Goal: Information Seeking & Learning: Learn about a topic

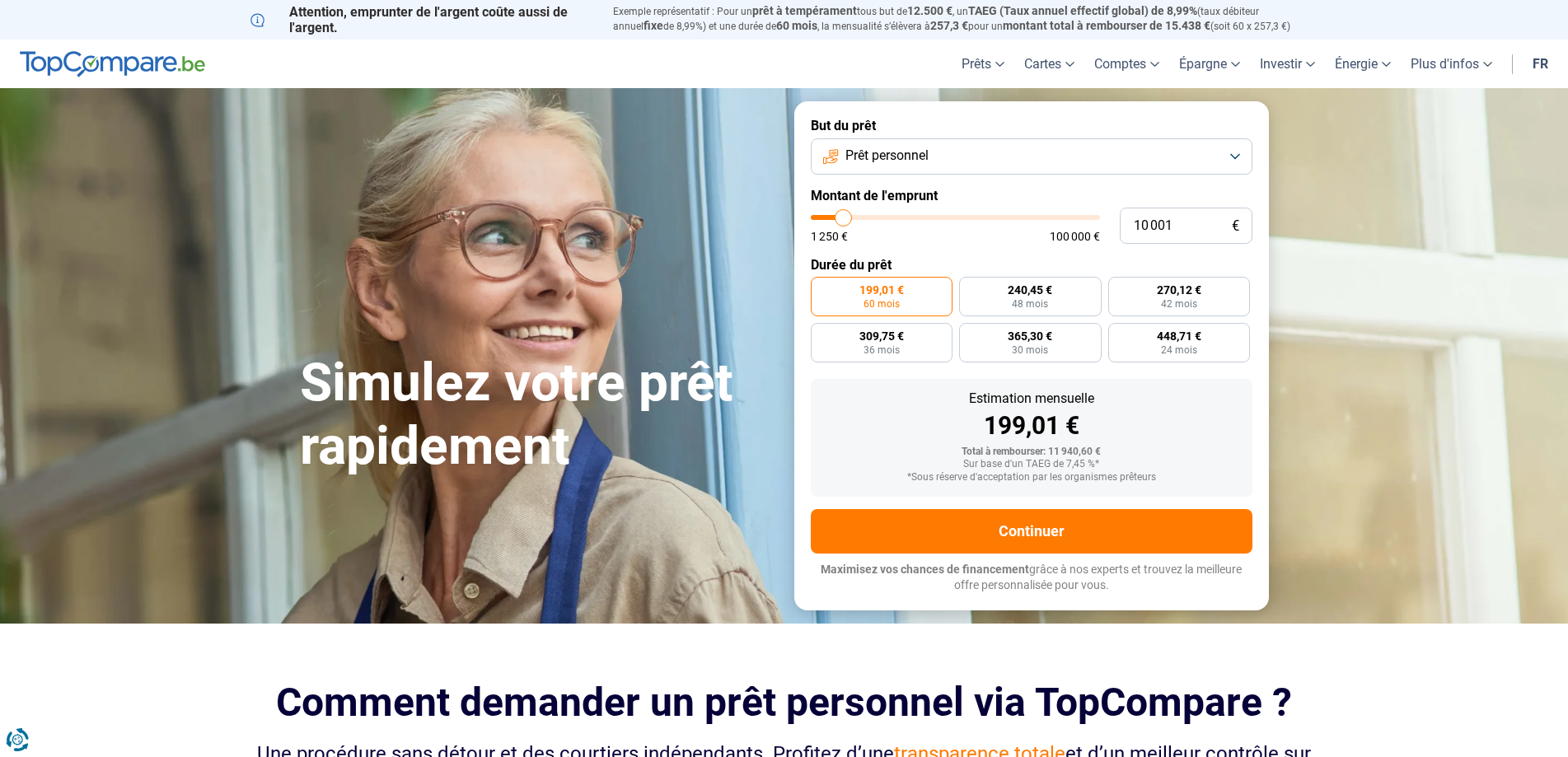
type input "9 750"
type input "9750"
type input "10 000"
type input "10000"
type input "10 250"
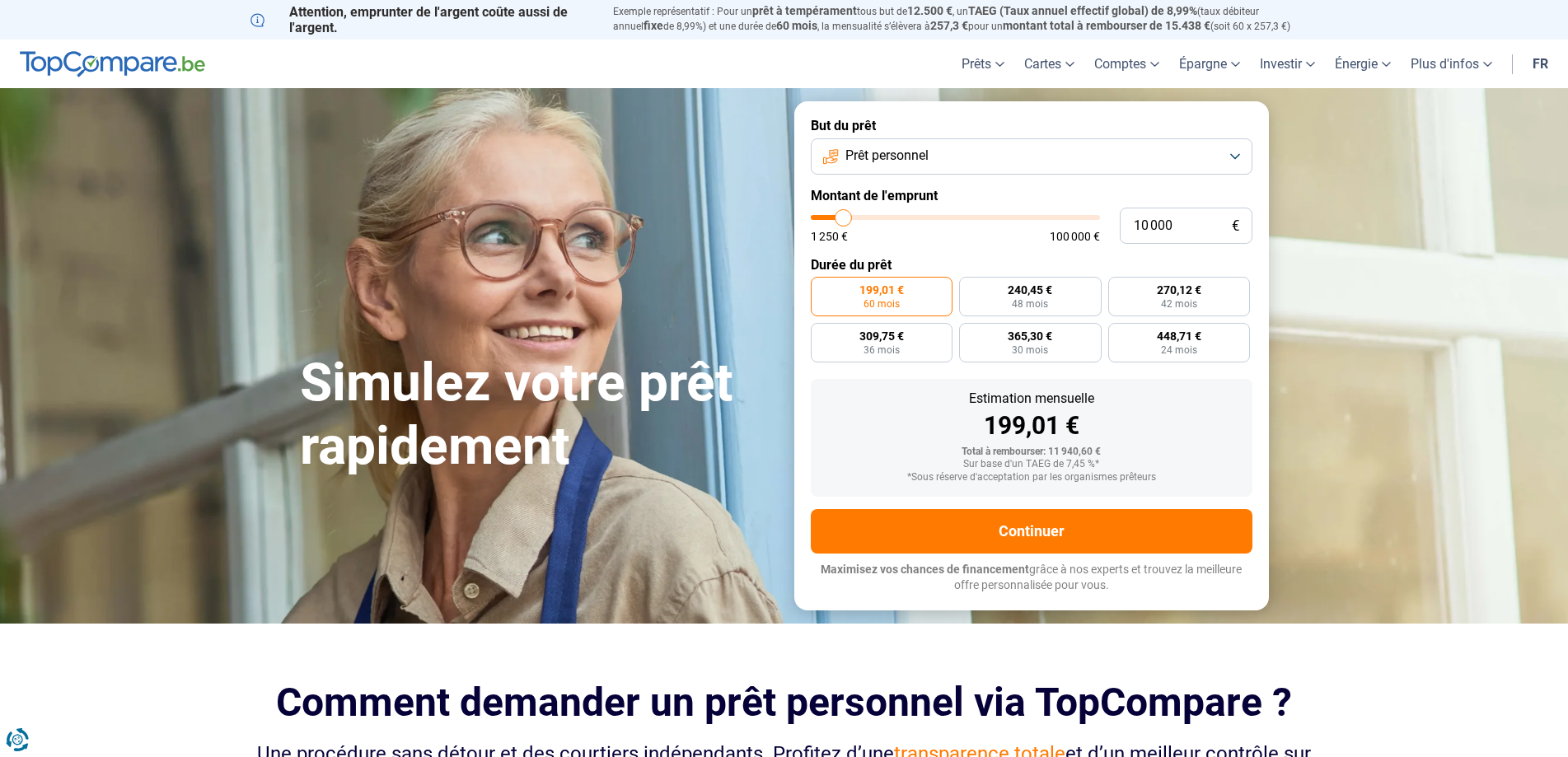
type input "10250"
type input "11 250"
type input "11250"
type input "12 750"
type input "12750"
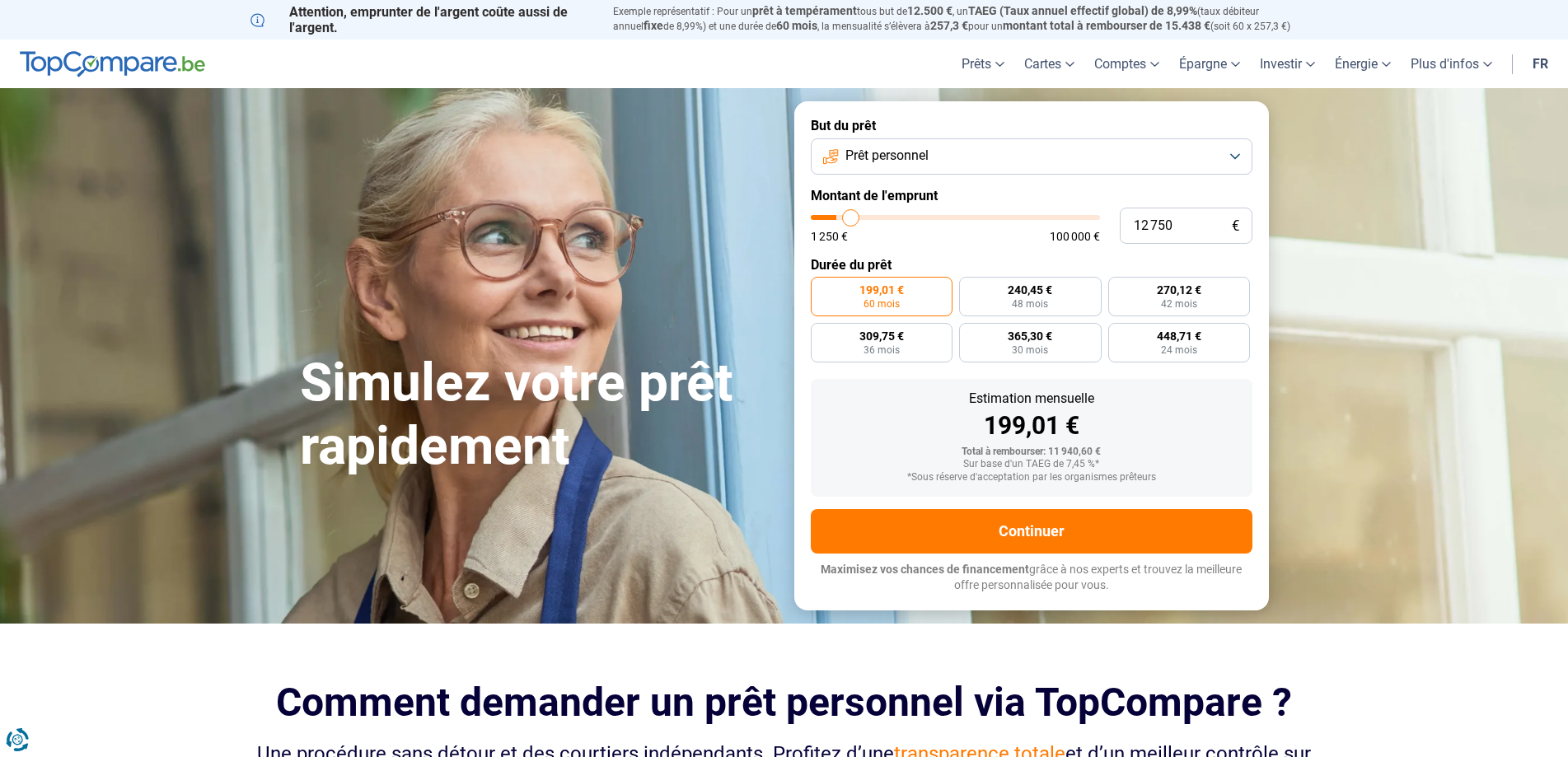
type input "13 000"
type input "13000"
type input "15 000"
type input "15000"
type input "17 250"
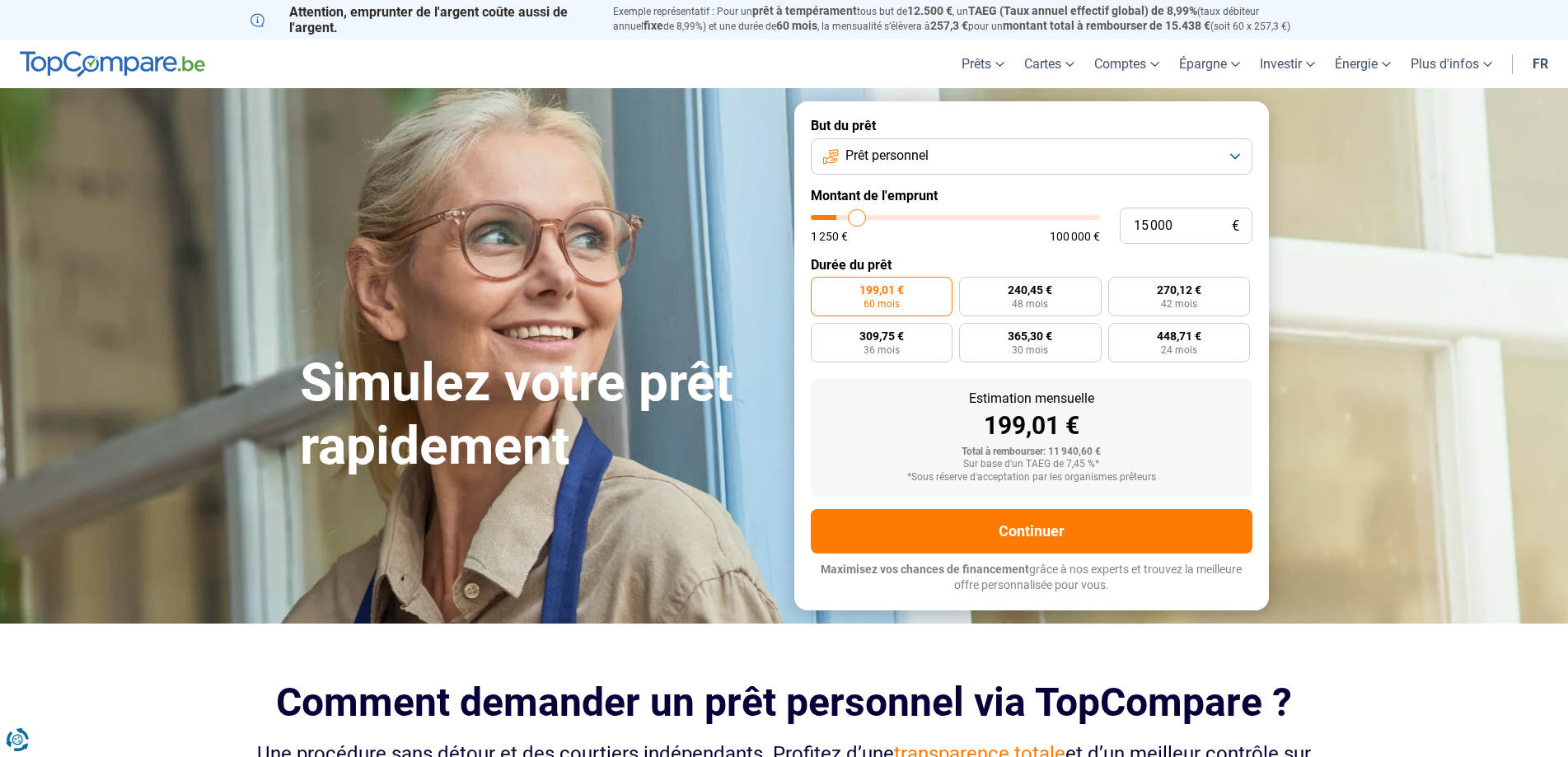
type input "17250"
type input "18 000"
type input "18000"
type input "19 750"
type input "19750"
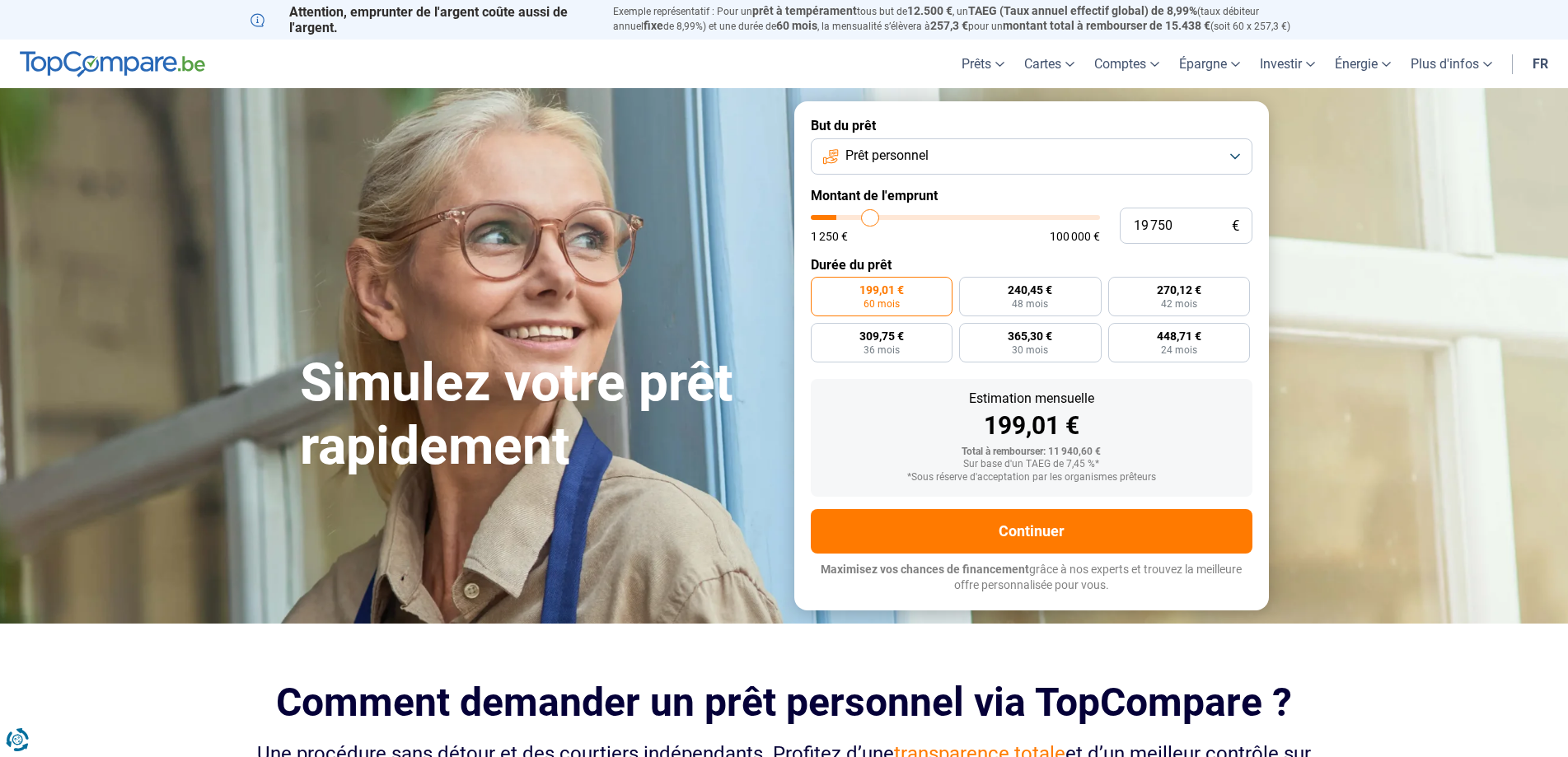
type input "20 750"
type input "20750"
type input "22 000"
type input "22000"
type input "23 250"
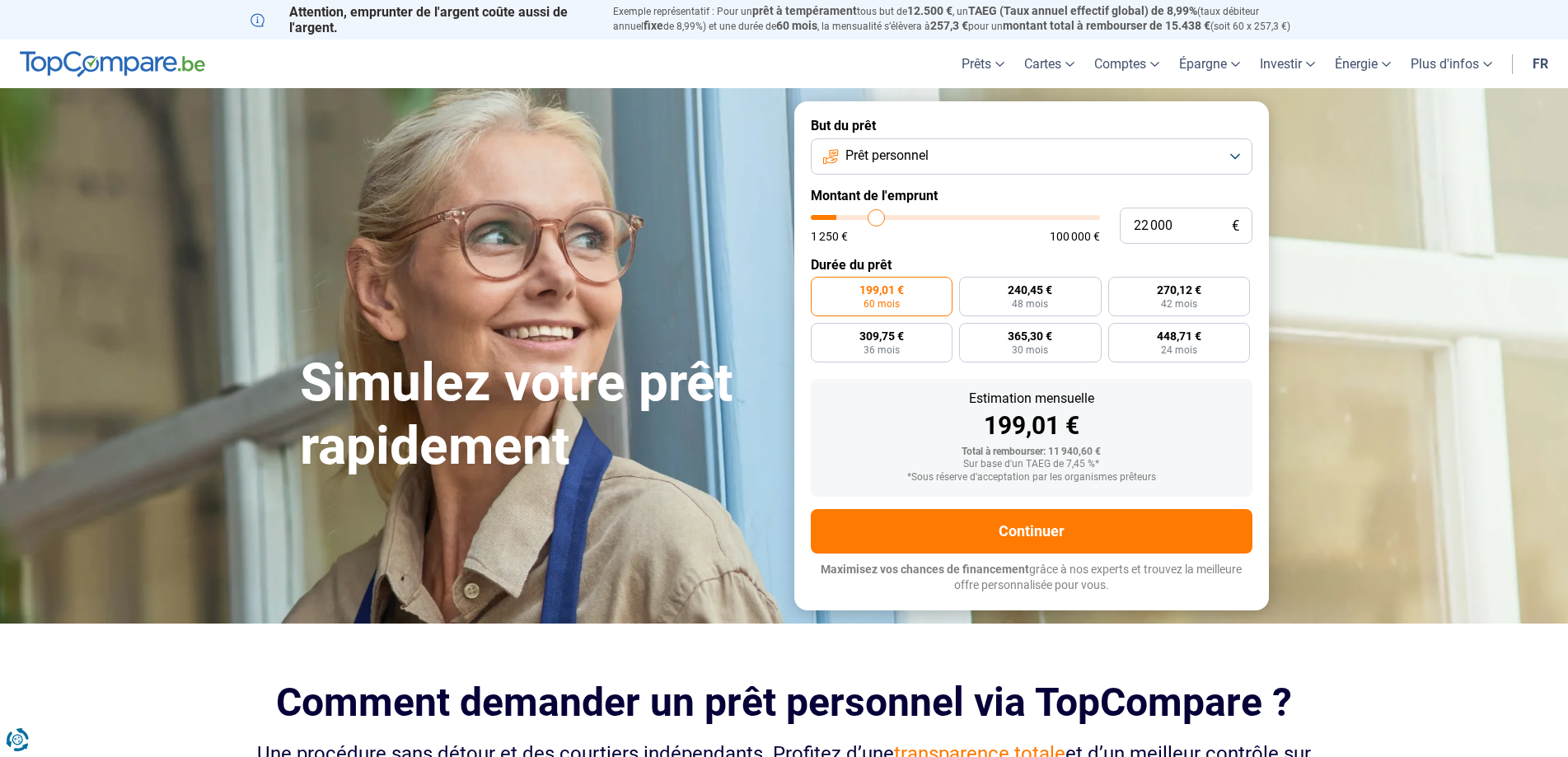
type input "23250"
type input "23 750"
type input "23750"
type input "24 750"
type input "24750"
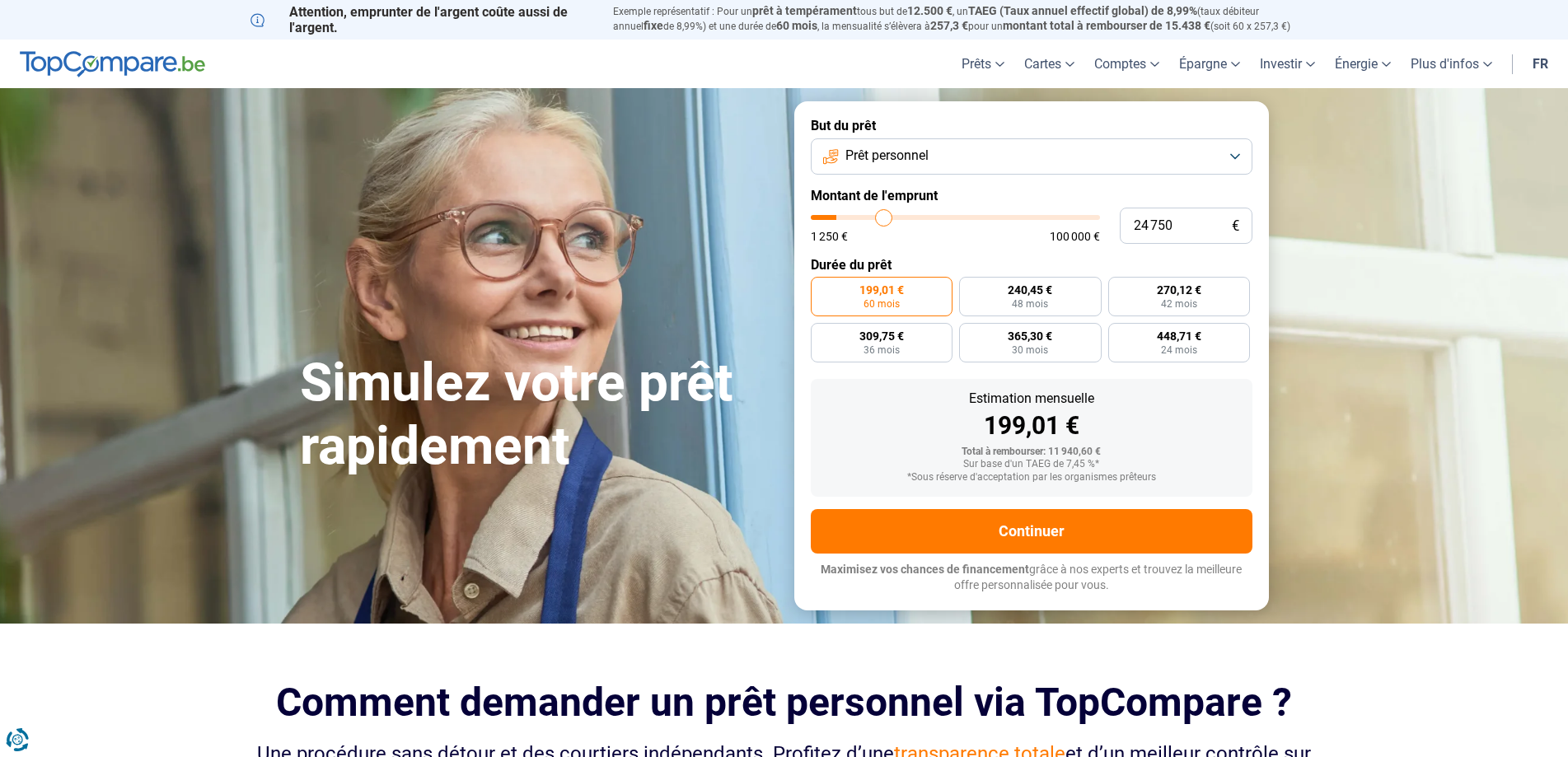
type input "25 750"
type input "25750"
type input "27 250"
type input "27250"
type input "27 500"
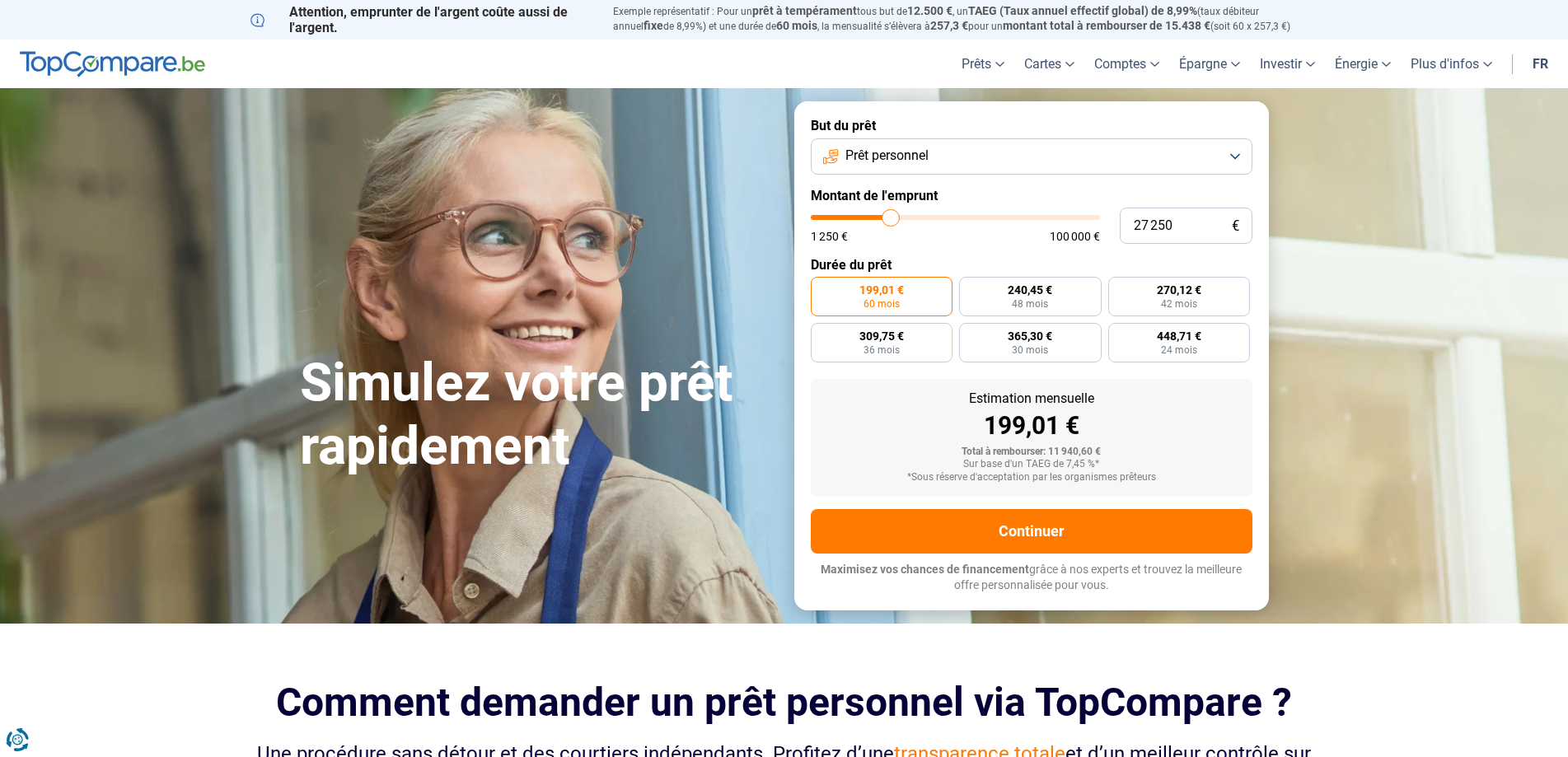
type input "27500"
type input "27 750"
type input "27750"
type input "28 250"
type input "28250"
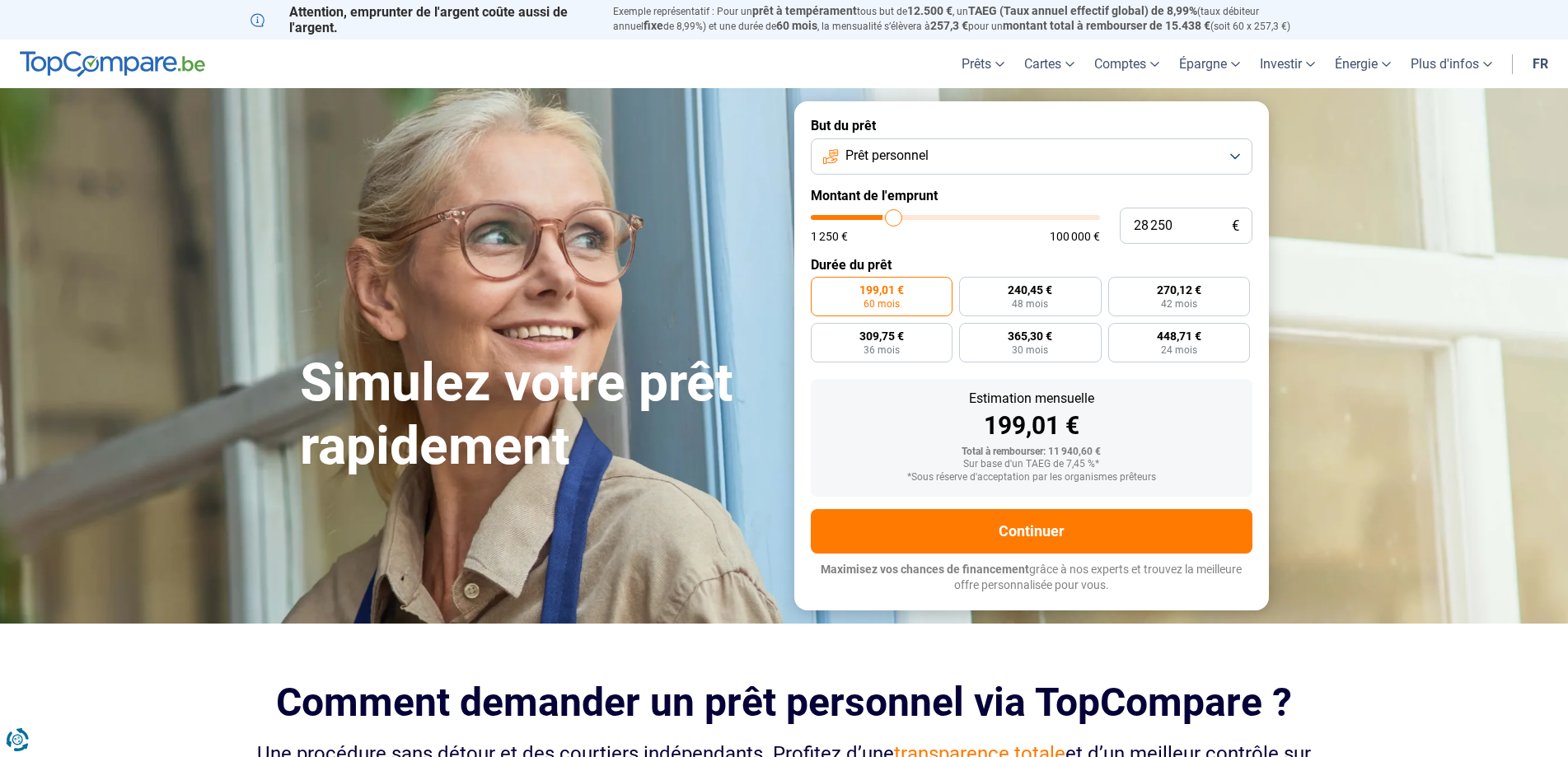
type input "28 750"
type input "28750"
type input "29 000"
type input "29000"
type input "29 250"
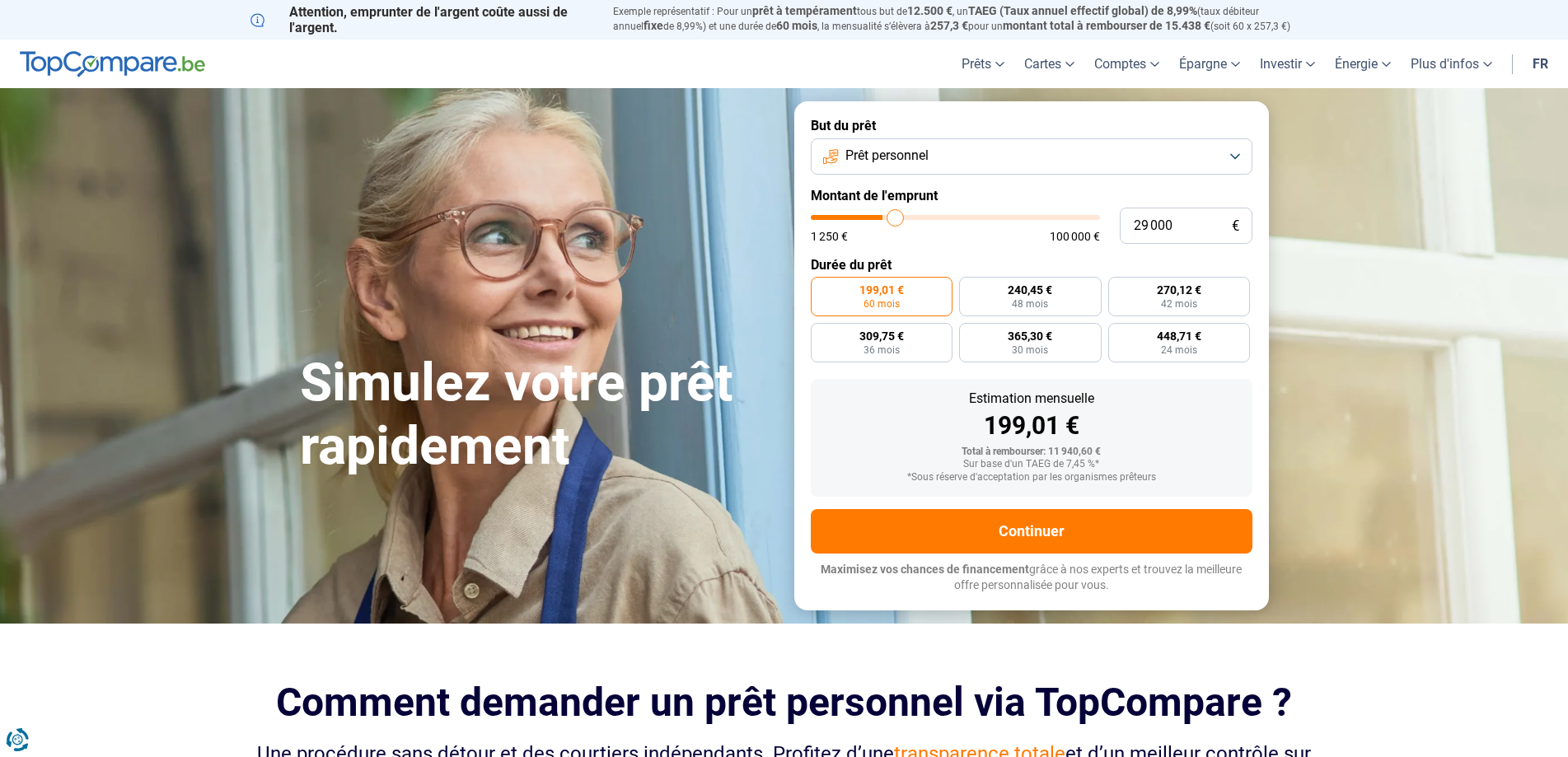
type input "29250"
type input "30 750"
type input "30750"
type input "31 250"
type input "31250"
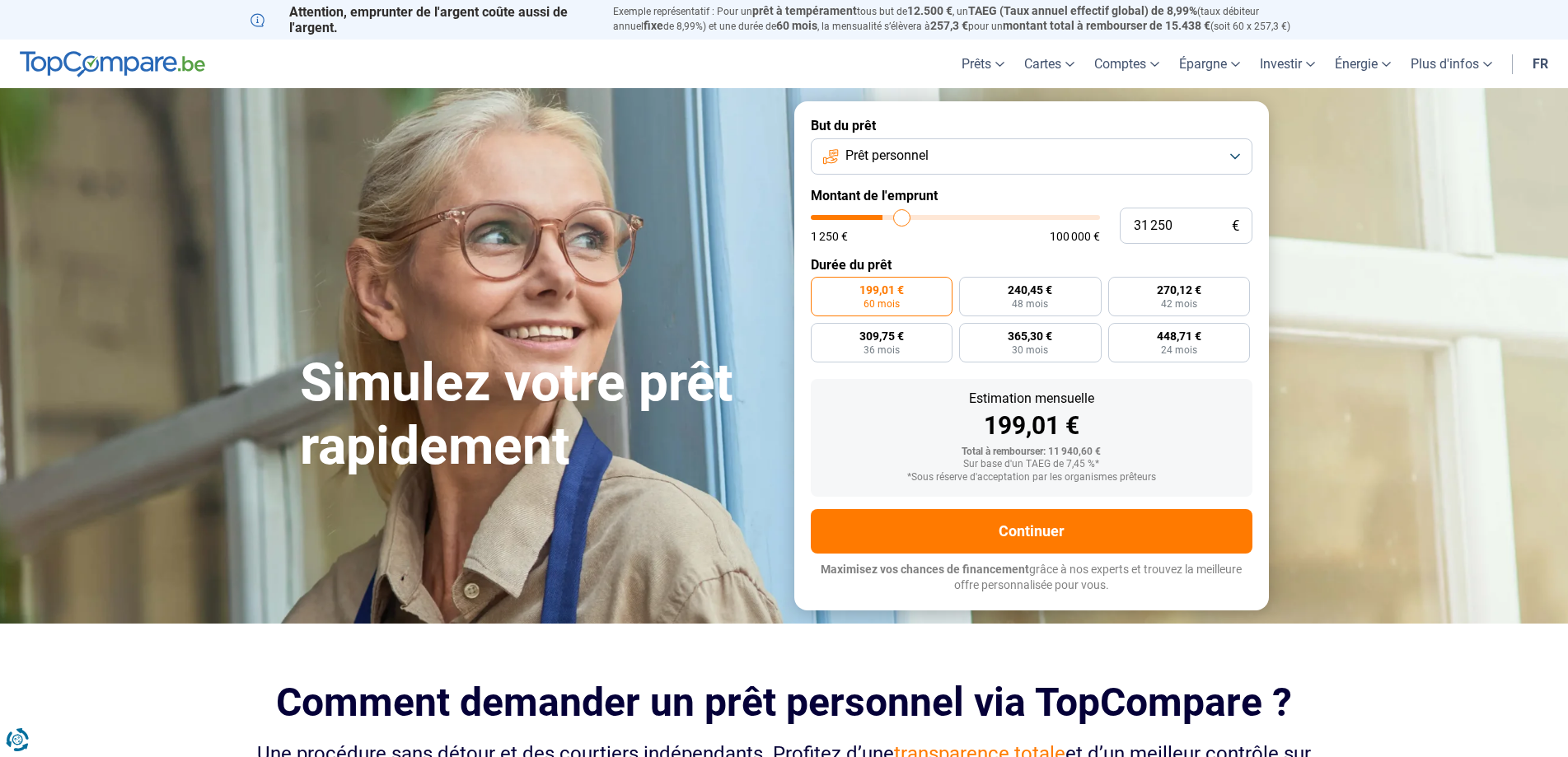
type input "32 500"
type input "32500"
type input "33 500"
type input "33500"
type input "35 250"
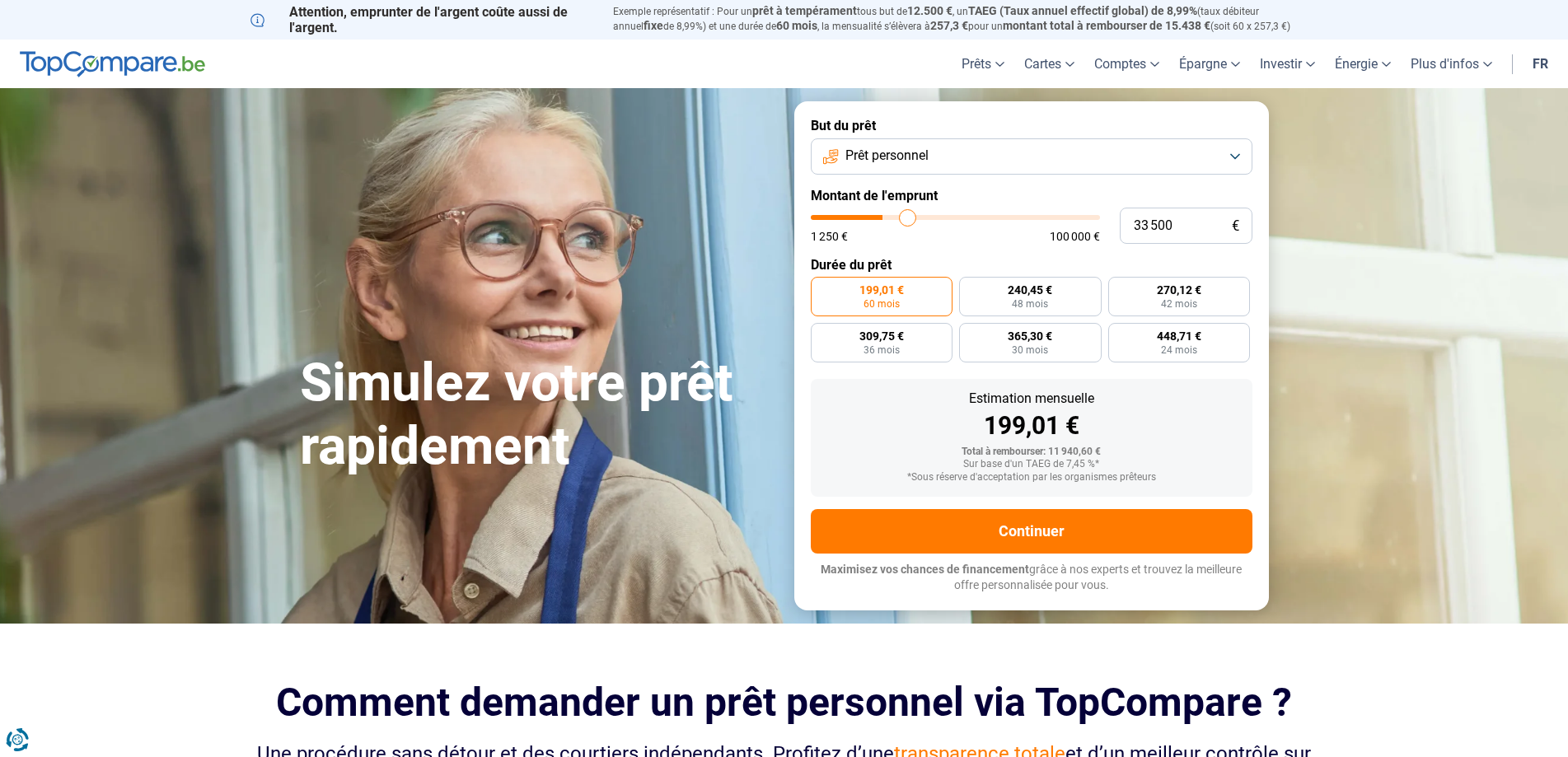
type input "35250"
type input "36 750"
type input "36750"
type input "37 000"
type input "37000"
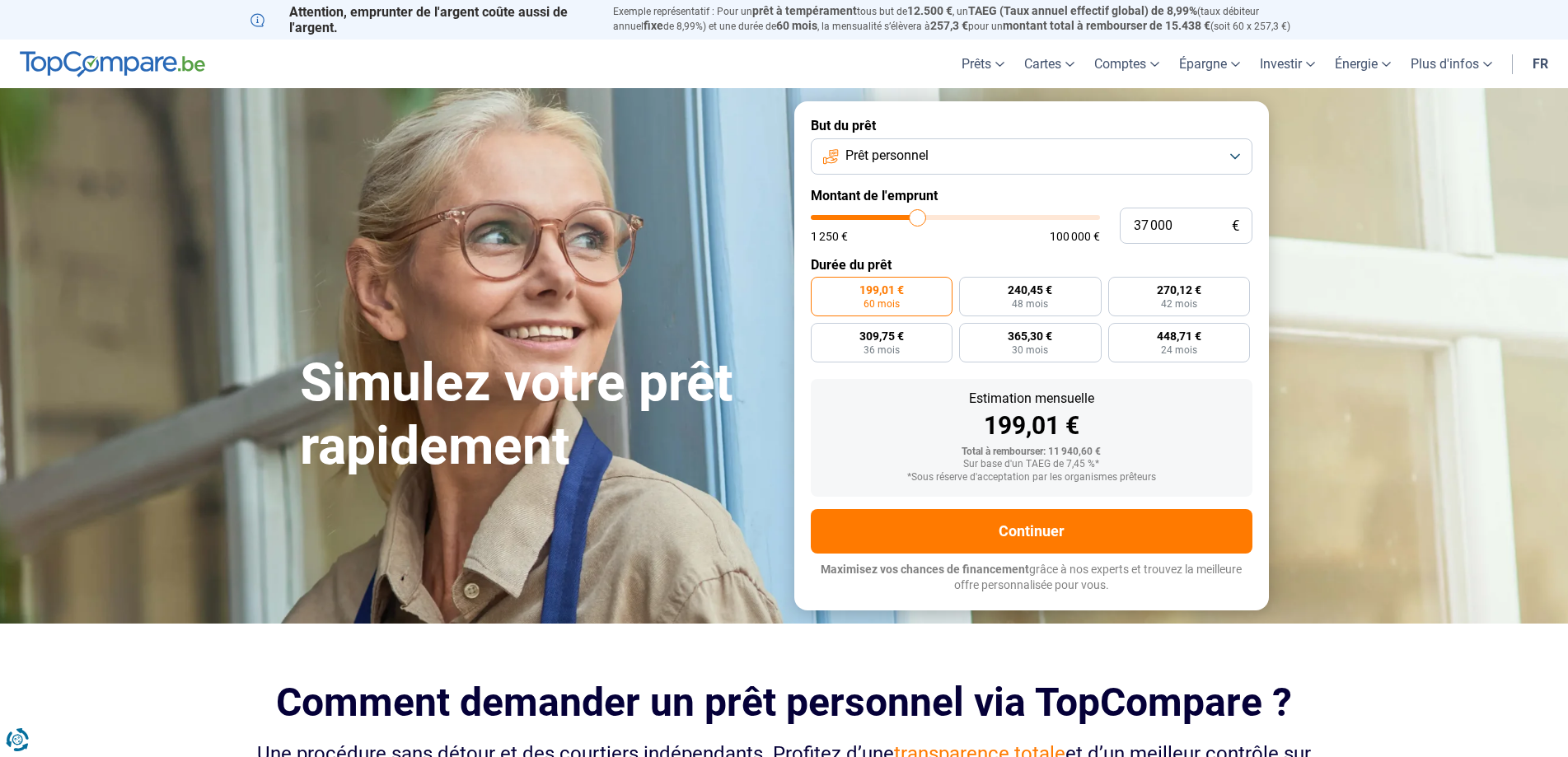
type input "38 250"
type input "38250"
type input "39 500"
type input "39500"
type input "41 000"
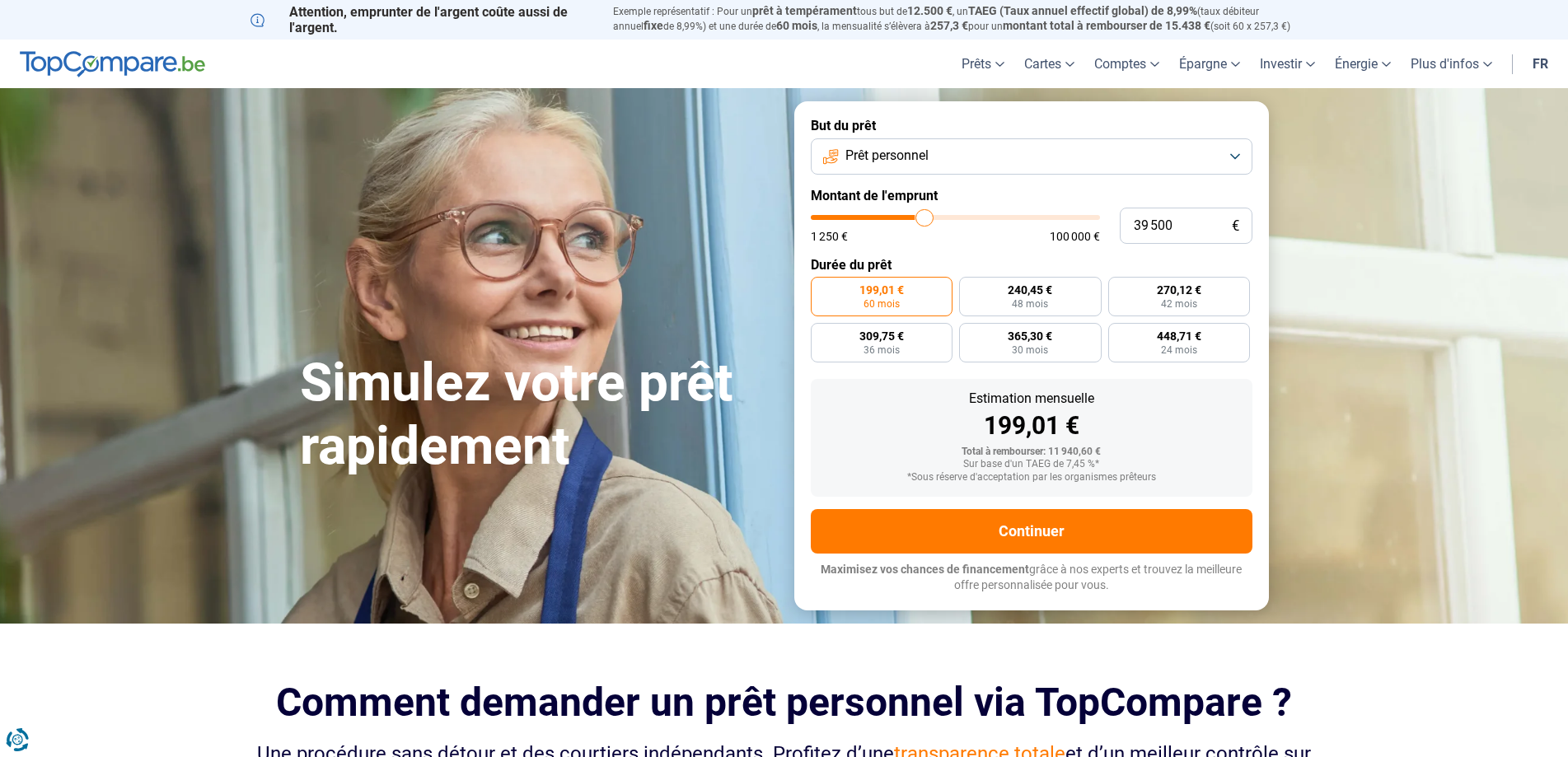
type input "41000"
type input "43 500"
type input "43500"
type input "46 000"
type input "46000"
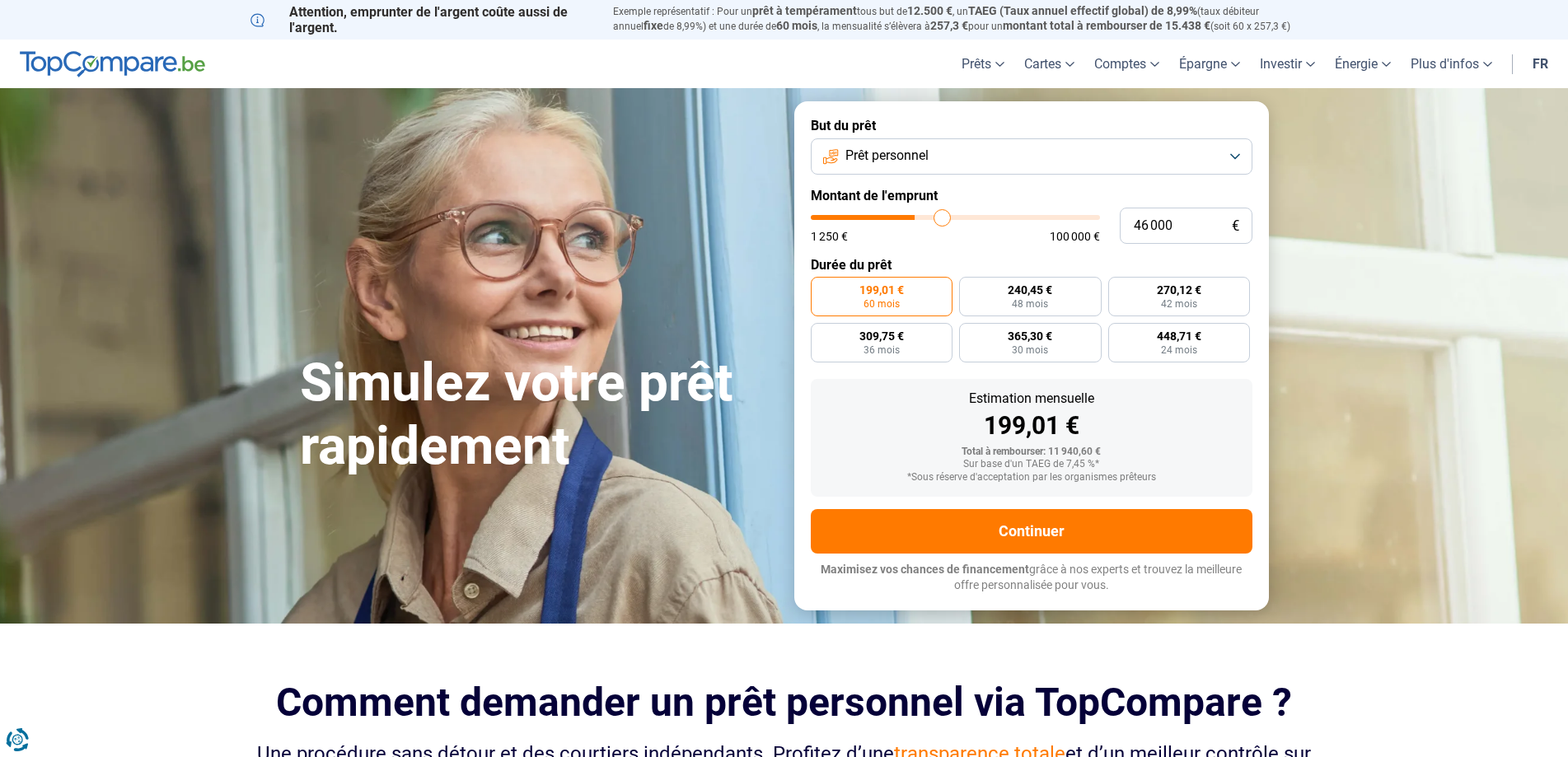
type input "47 000"
type input "47000"
type input "47 250"
type input "47250"
type input "48 750"
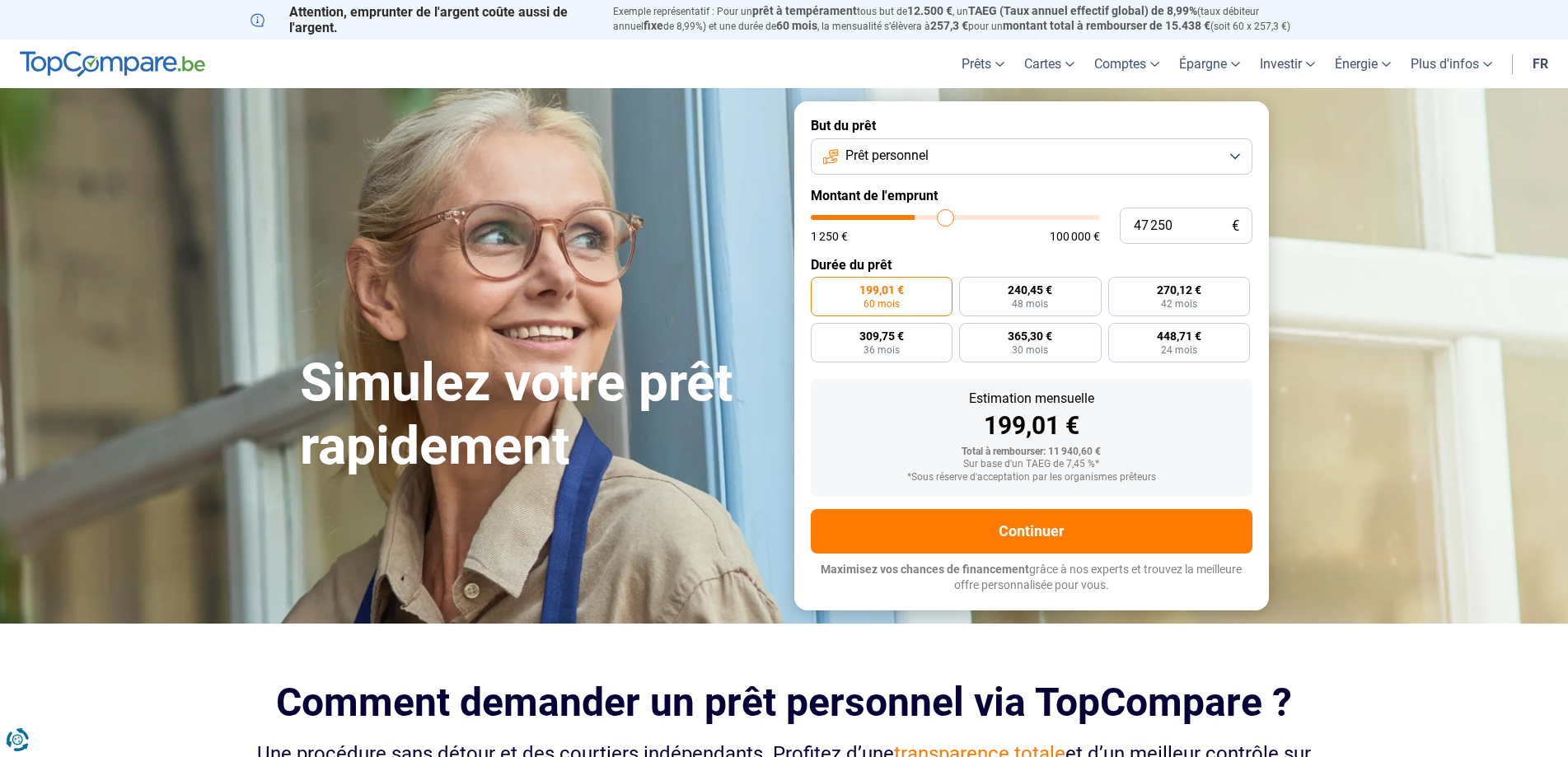
type input "48750"
type input "48 000"
type input "48000"
type input "47 500"
type input "47500"
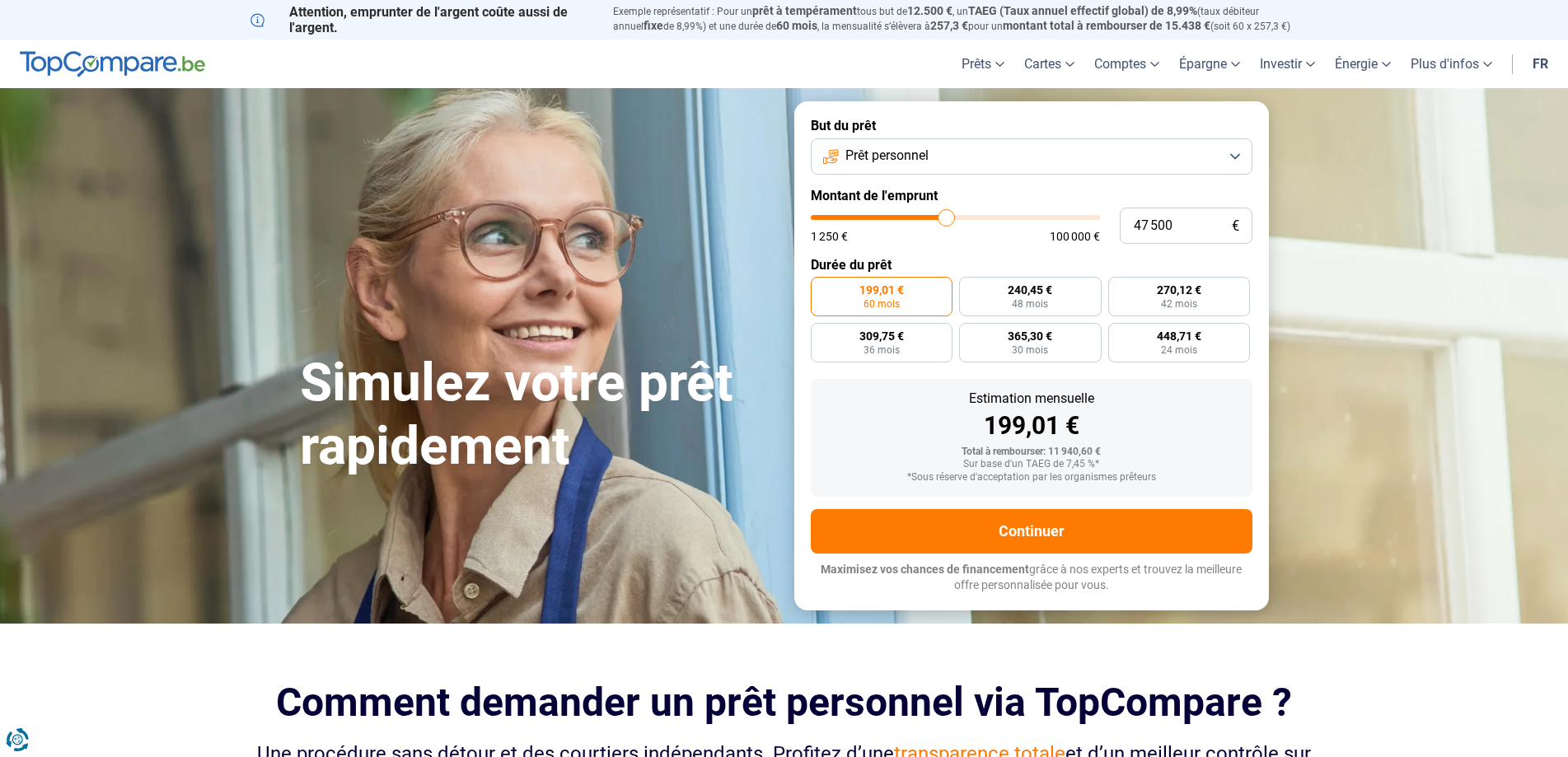
type input "47 250"
type input "47250"
type input "47 000"
type input "47000"
type input "46 750"
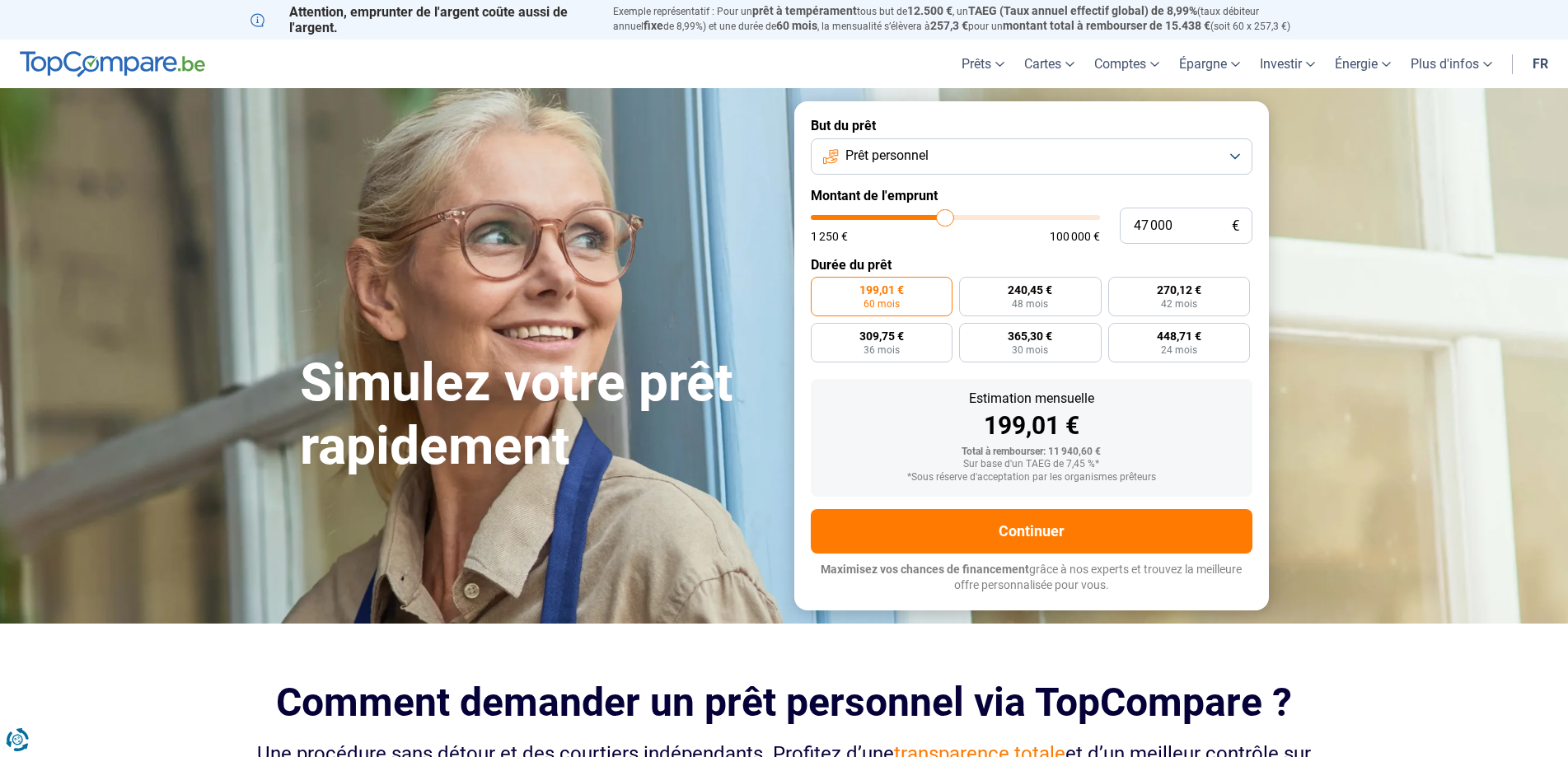
type input "46750"
type input "46 500"
type input "46500"
type input "46 000"
type input "46000"
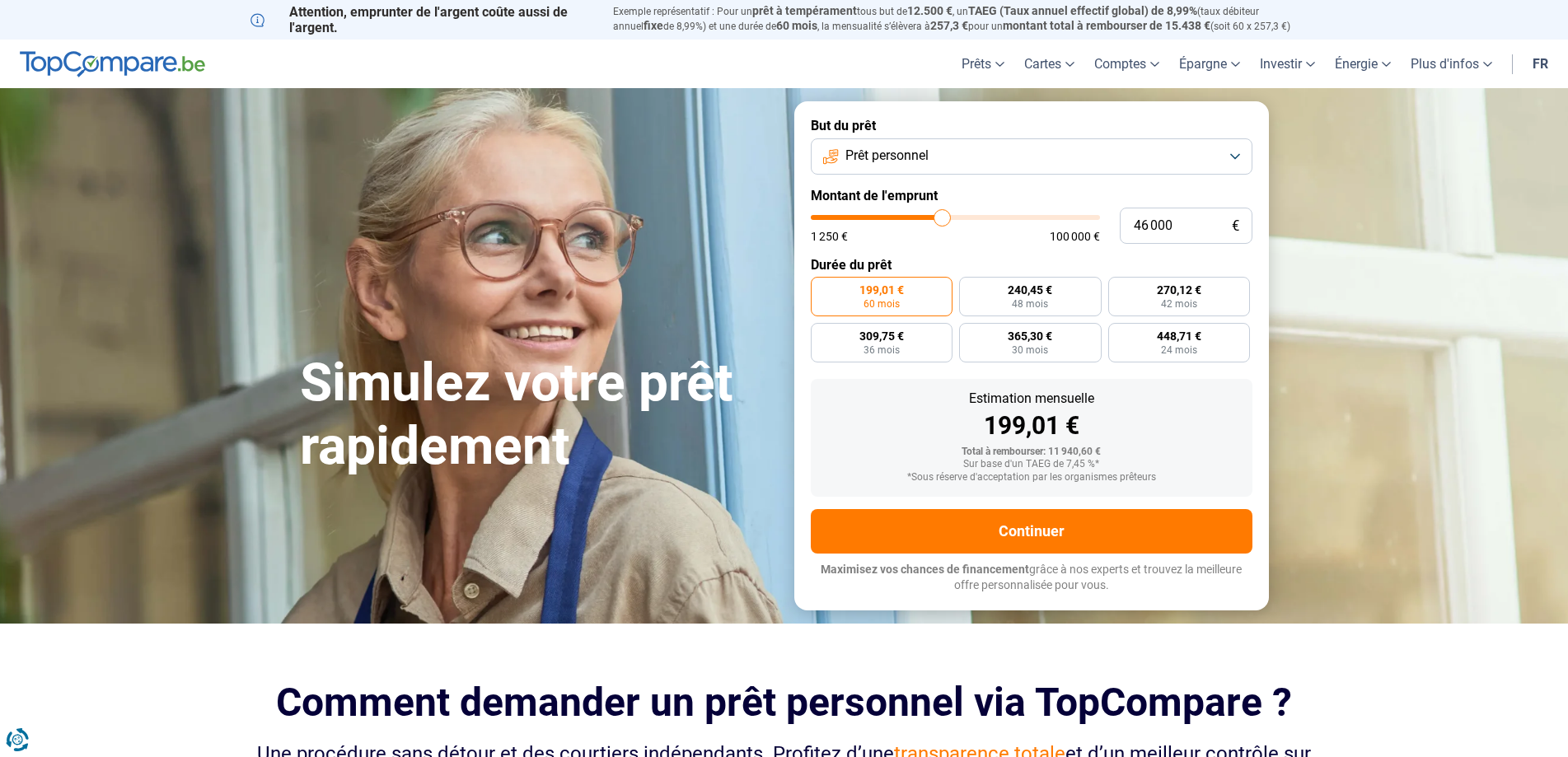
type input "45 750"
type input "45750"
type input "45 500"
type input "45500"
type input "45 250"
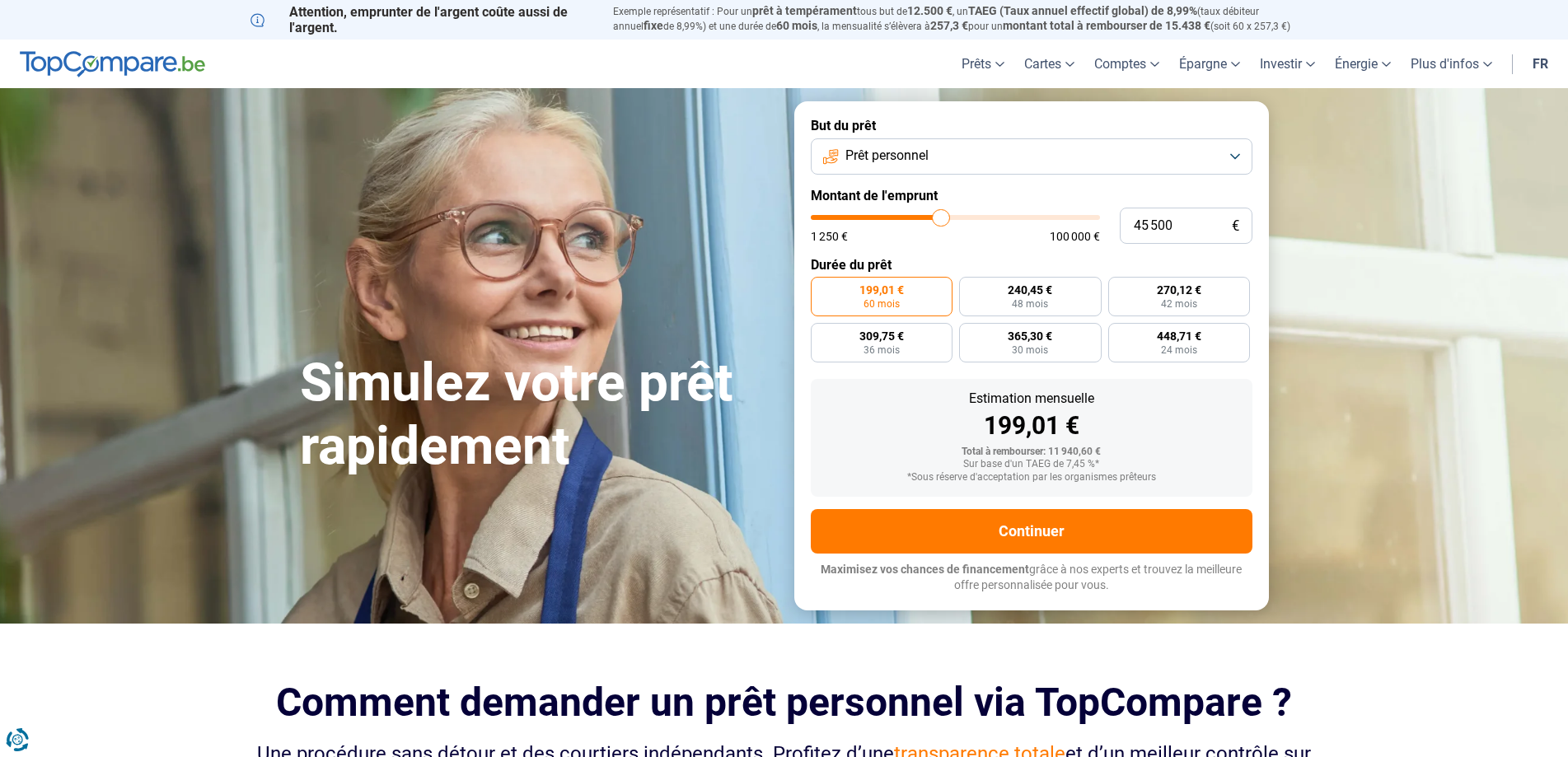
type input "45250"
type input "44 500"
type input "44500"
type input "43 750"
type input "43750"
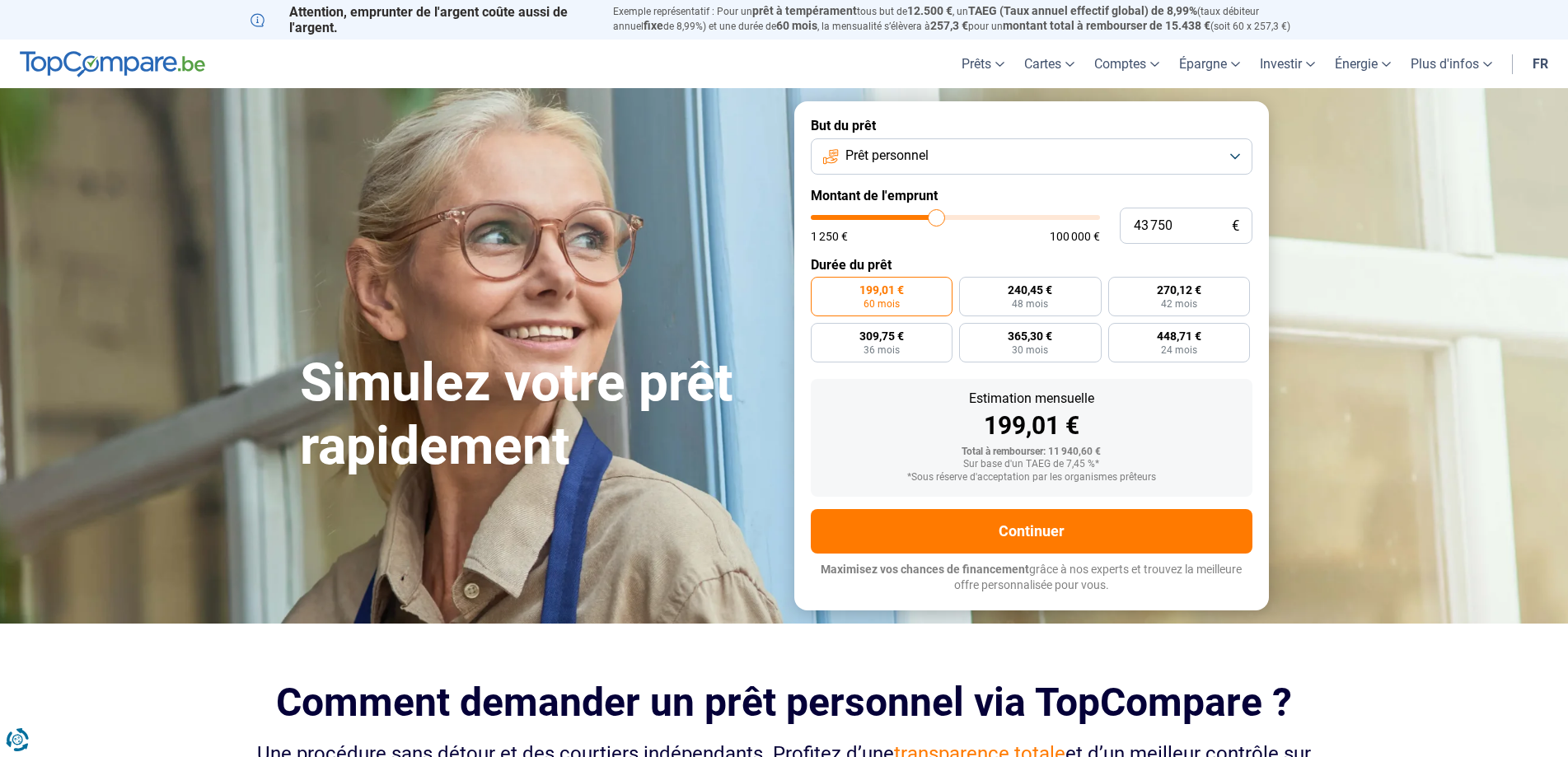
type input "43 500"
type input "43500"
type input "43 000"
type input "43000"
type input "42 500"
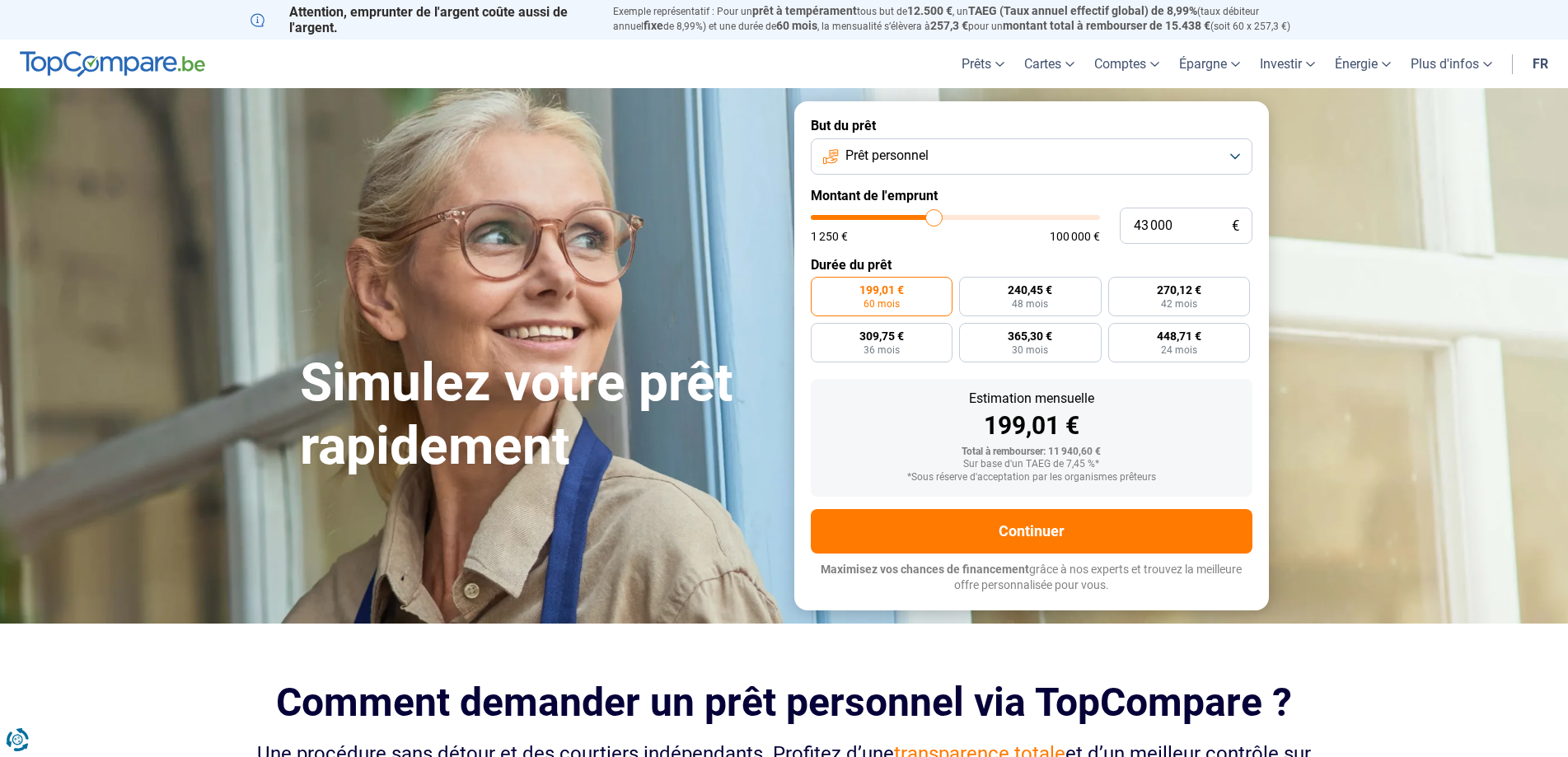
type input "42500"
type input "42 250"
type input "42250"
type input "42 000"
type input "42000"
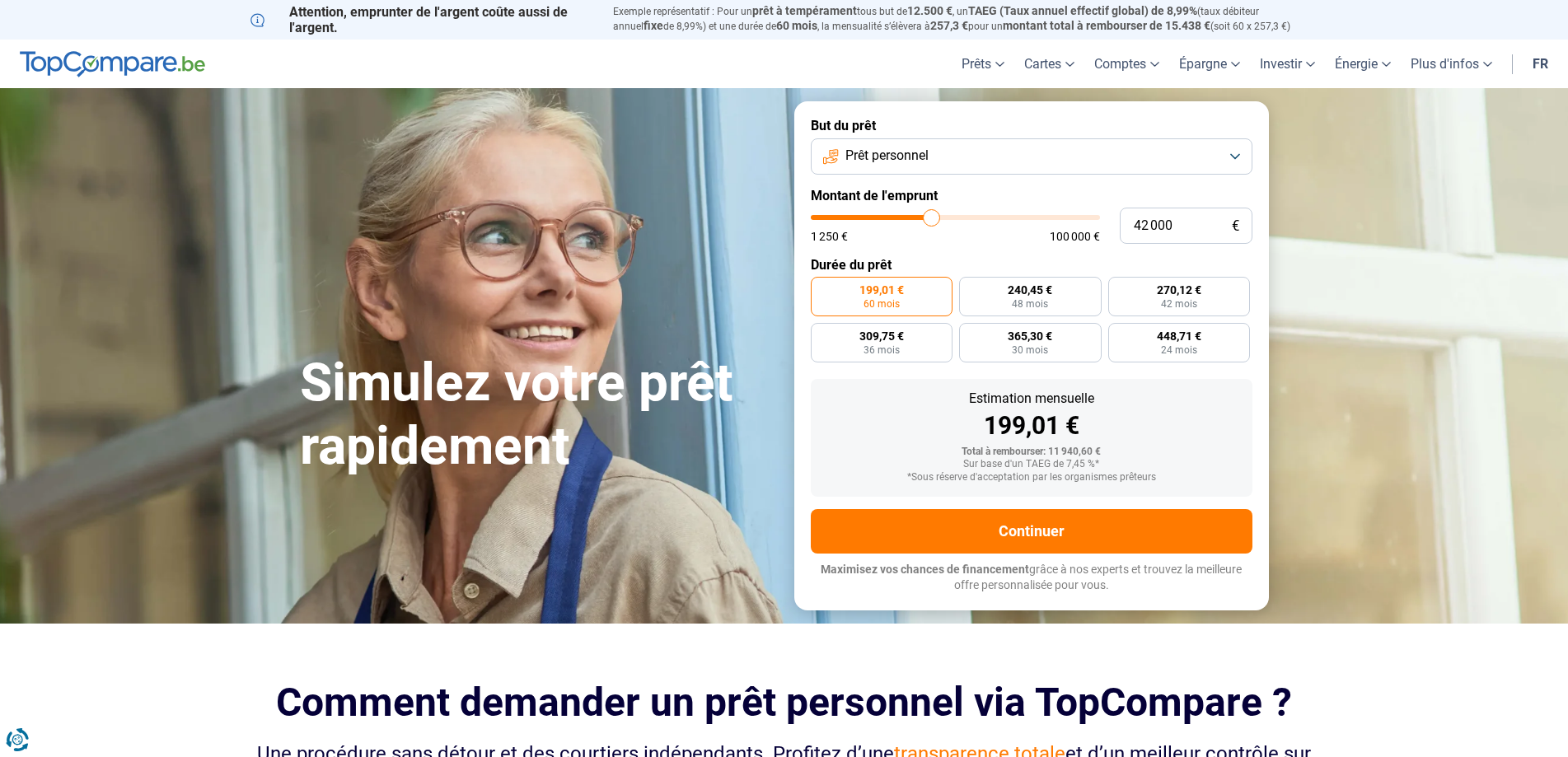
type input "41 500"
type input "41500"
type input "41 250"
type input "41250"
type input "41 000"
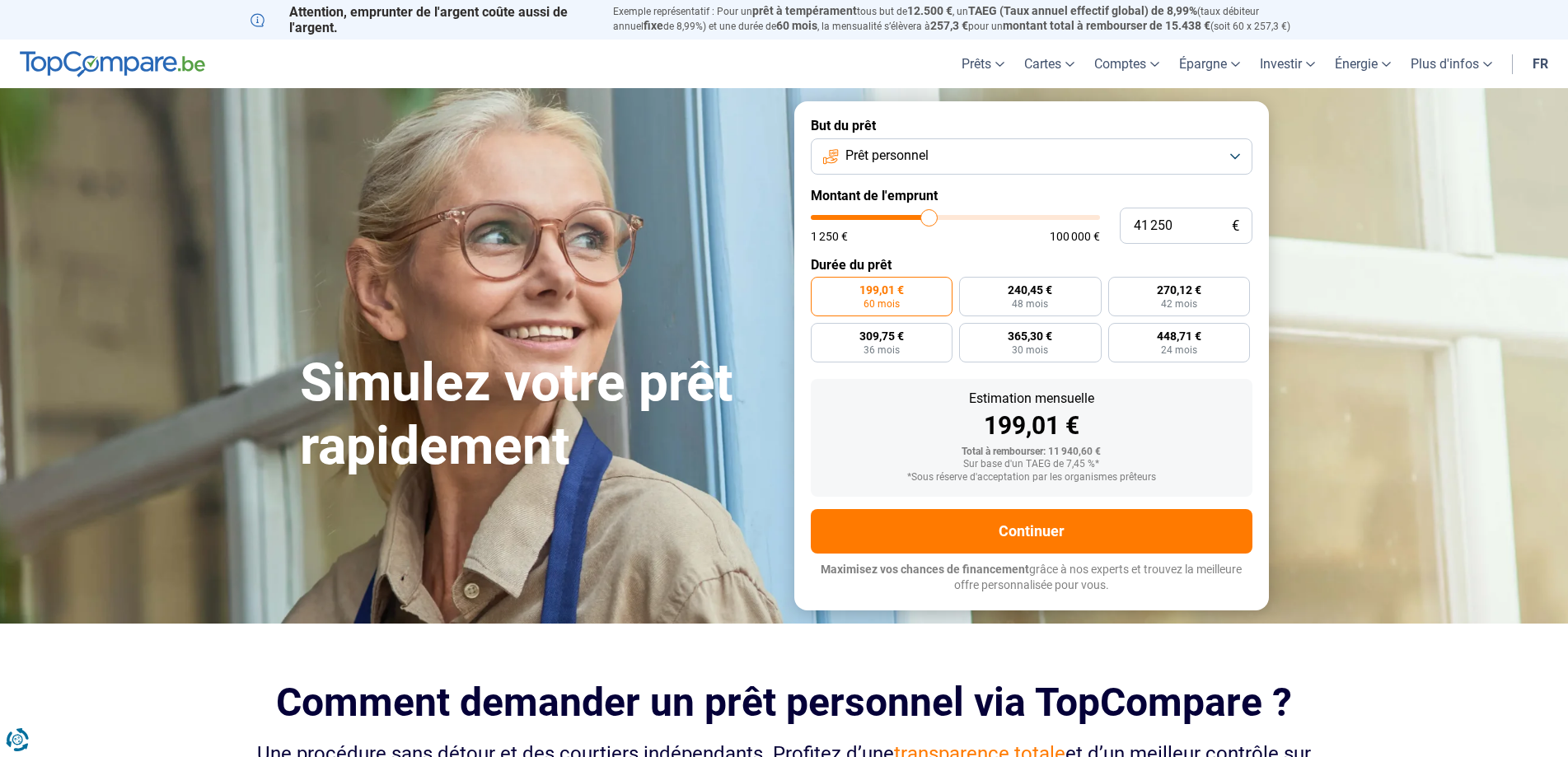
type input "41000"
type input "40 000"
type input "40000"
type input "39 750"
type input "39750"
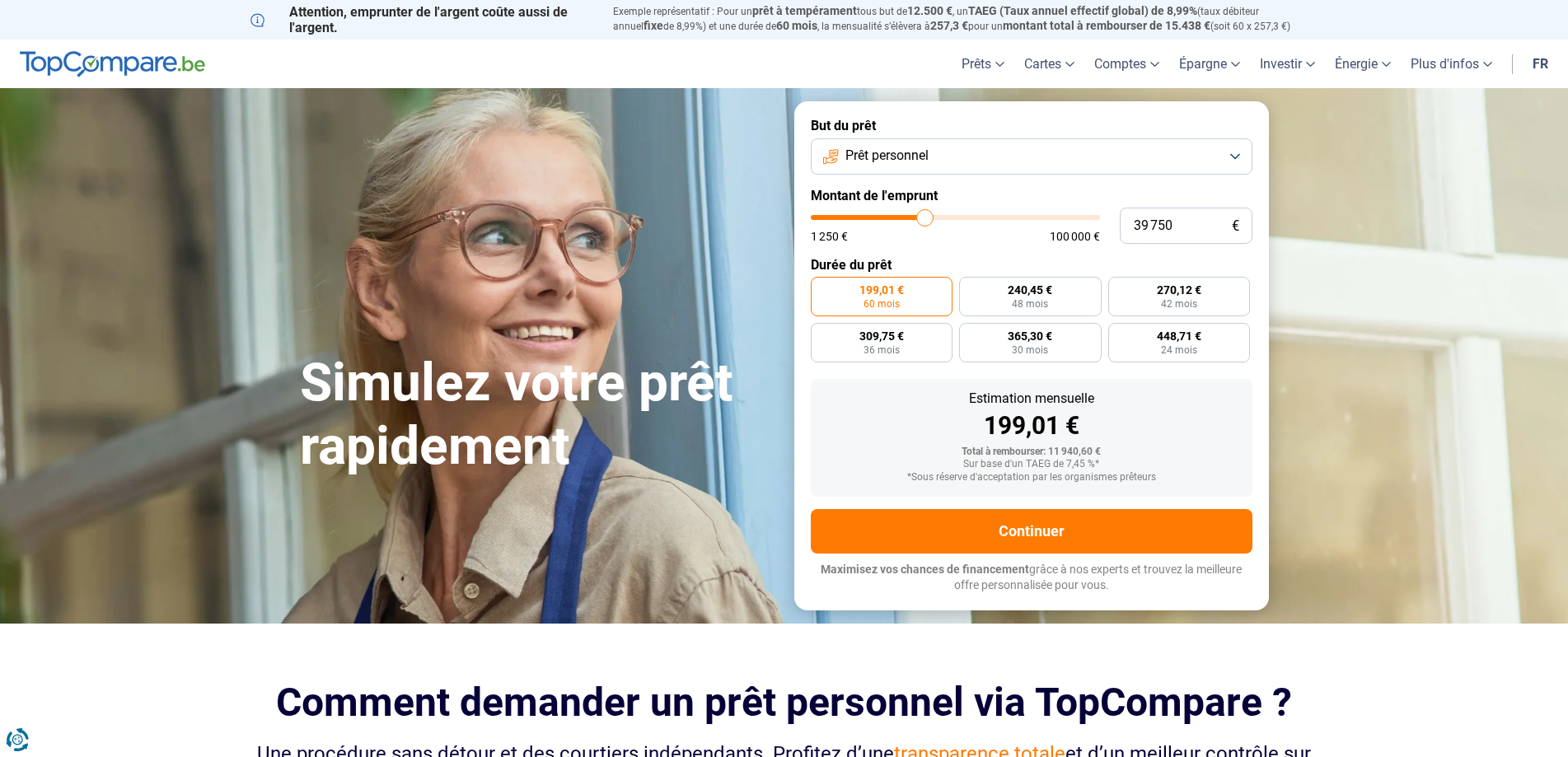
type input "40 250"
type input "40250"
type input "40 750"
drag, startPoint x: 844, startPoint y: 223, endPoint x: 928, endPoint y: 226, distance: 84.1
type input "40750"
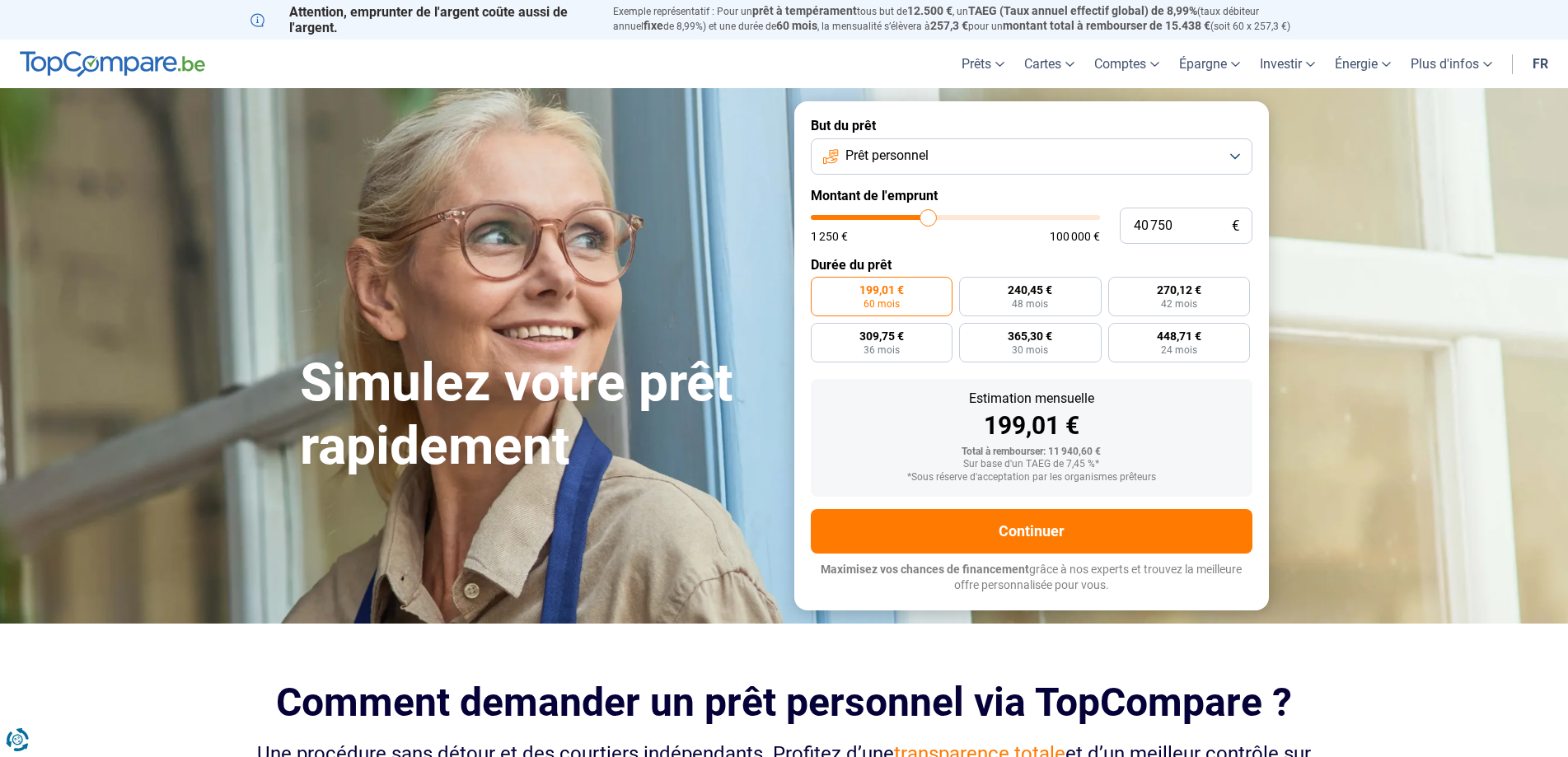
click at [928, 220] on input "range" at bounding box center [955, 217] width 289 height 5
radio input "false"
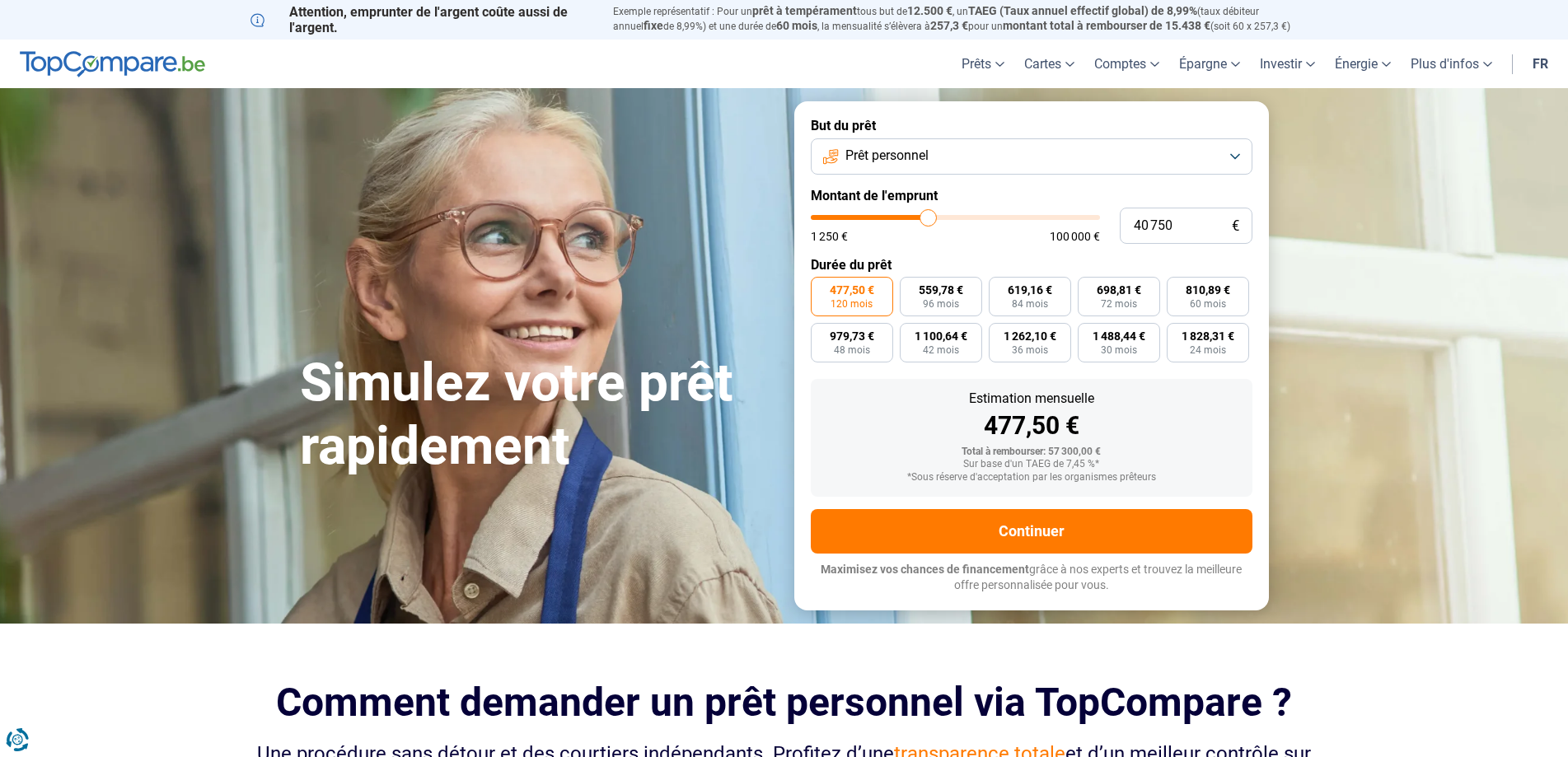
type input "40 250"
type input "40250"
type input "40 000"
type input "40000"
type input "39 750"
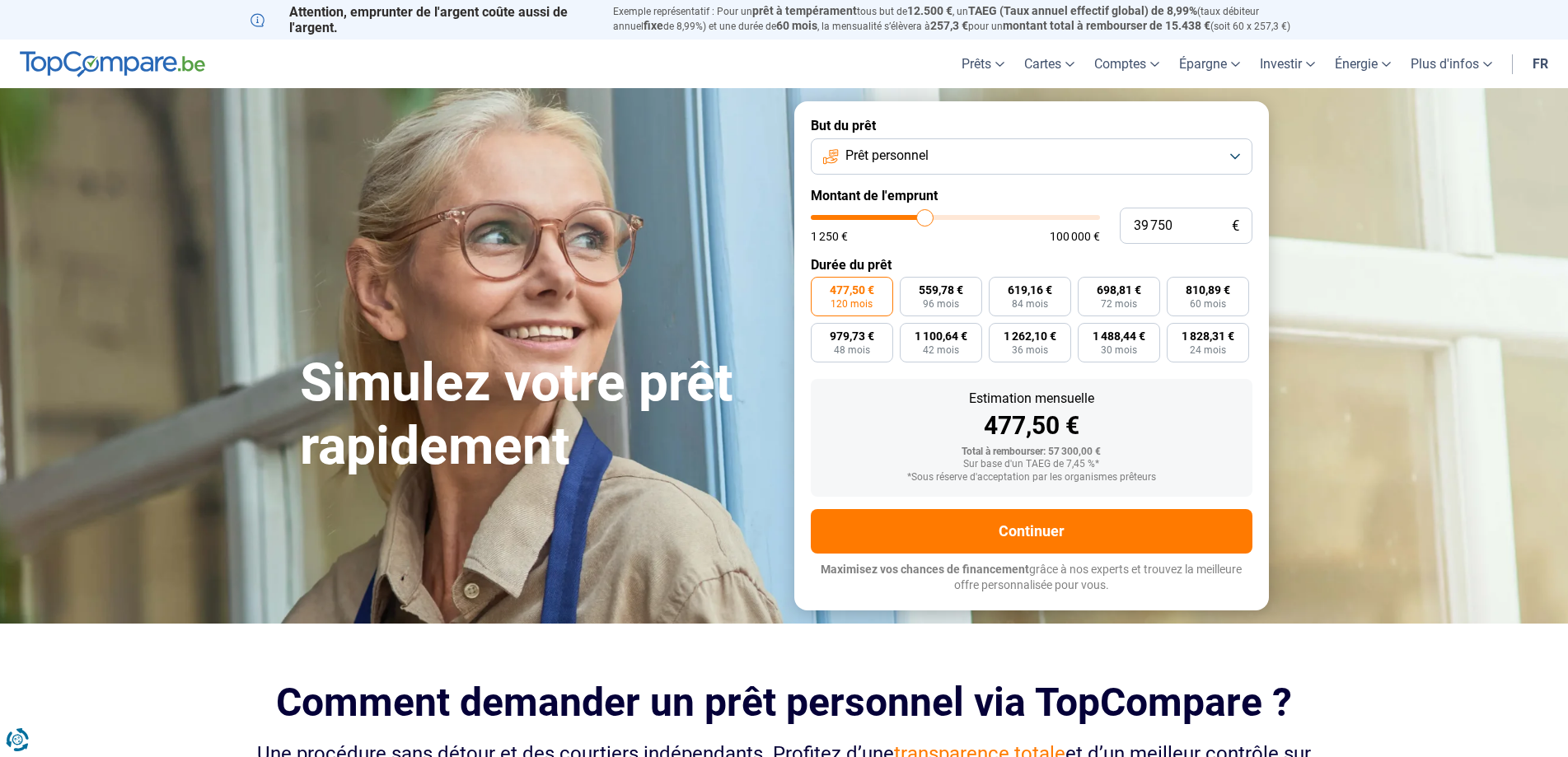
type input "39750"
click at [925, 220] on input "range" at bounding box center [955, 217] width 289 height 5
click at [1173, 227] on input "39 750" at bounding box center [1186, 225] width 133 height 36
drag, startPoint x: 1176, startPoint y: 224, endPoint x: 1132, endPoint y: 227, distance: 44.1
click at [1132, 227] on input "39 750" at bounding box center [1186, 225] width 133 height 36
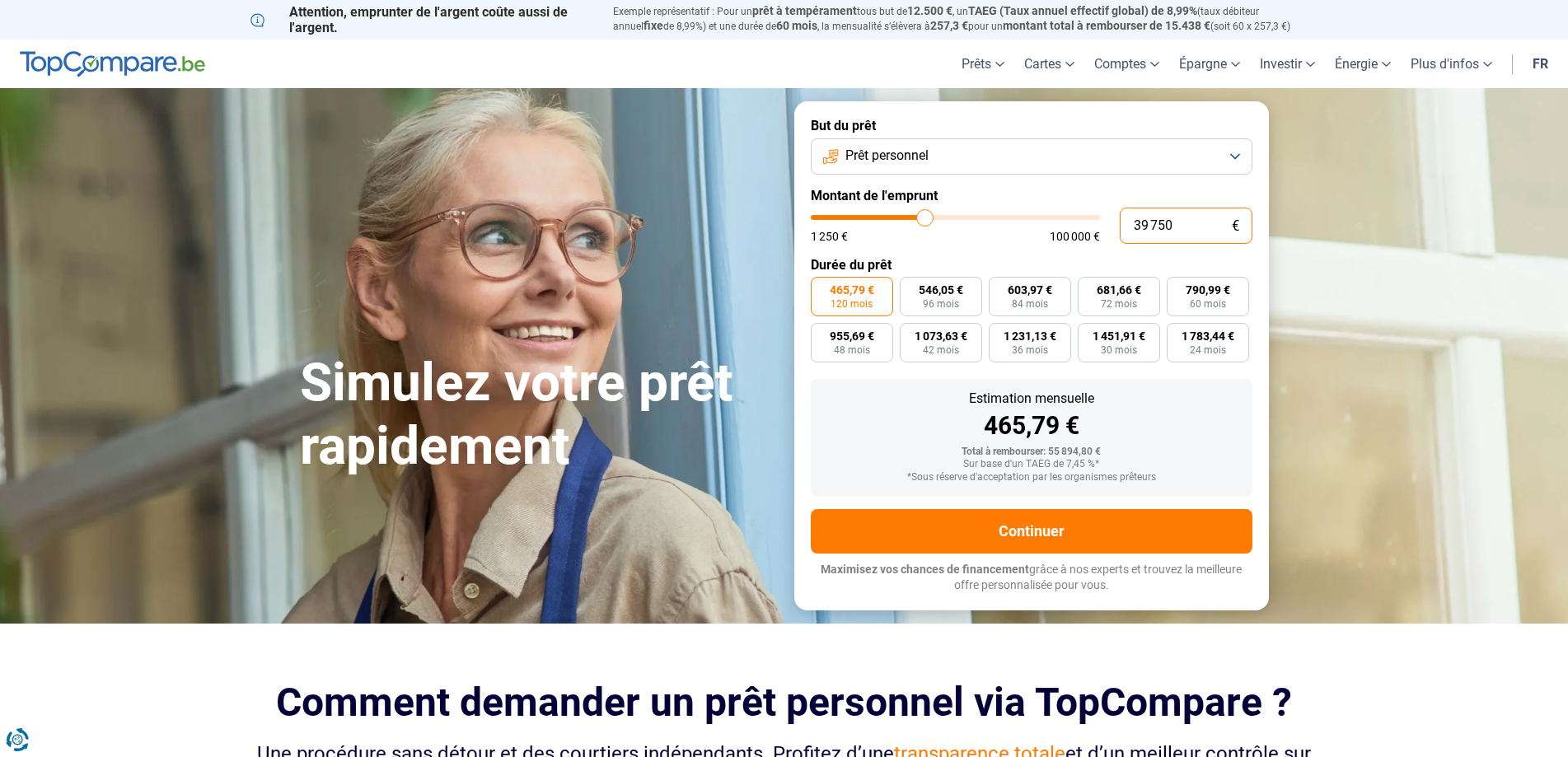
type input "4"
type input "1250"
type input "40"
type input "1250"
type input "400"
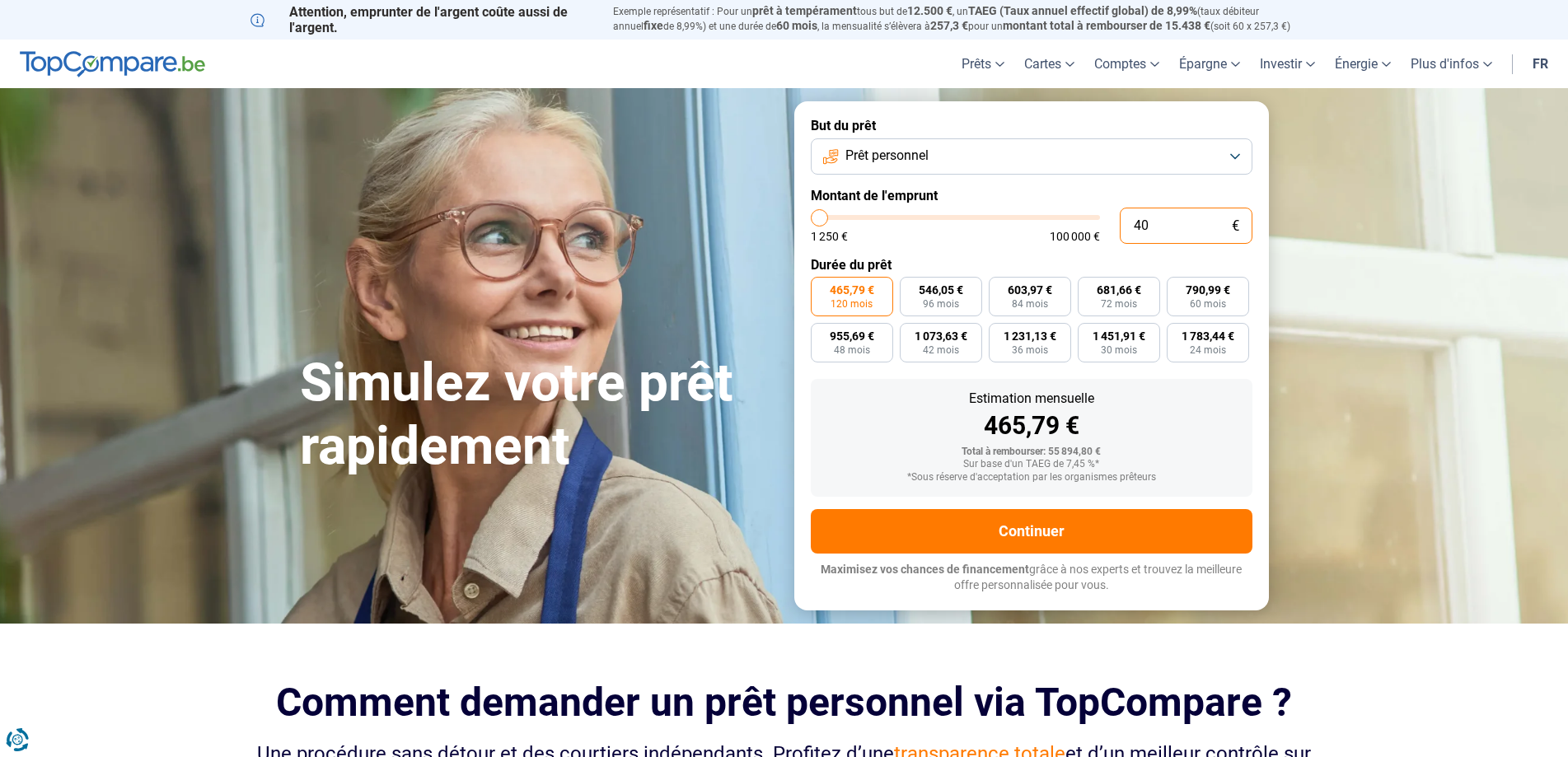
type input "1250"
type input "4 000"
type input "4000"
type input "40 000"
type input "40000"
